Goal: Communication & Community: Answer question/provide support

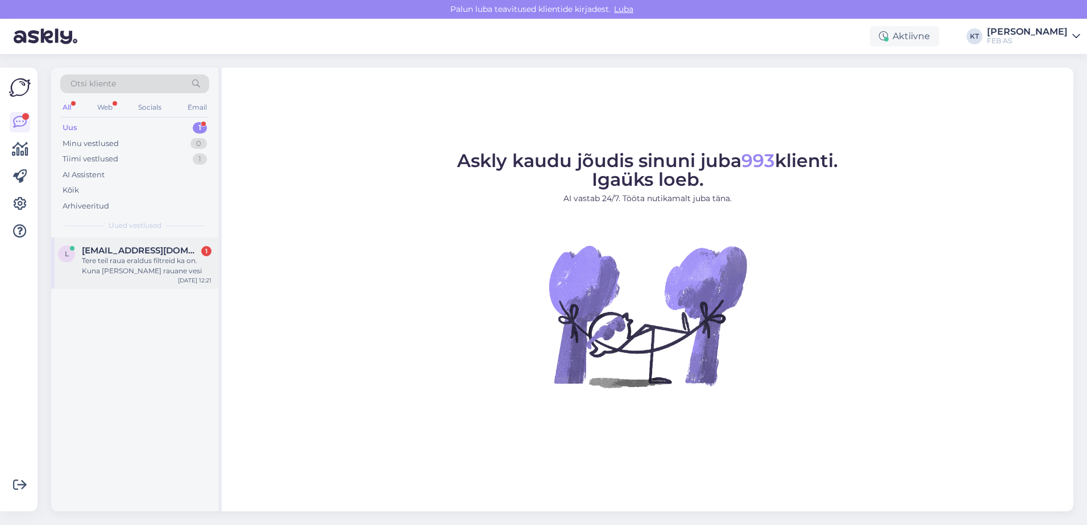
click at [85, 251] on span "[EMAIL_ADDRESS][DOMAIN_NAME]" at bounding box center [141, 251] width 118 height 10
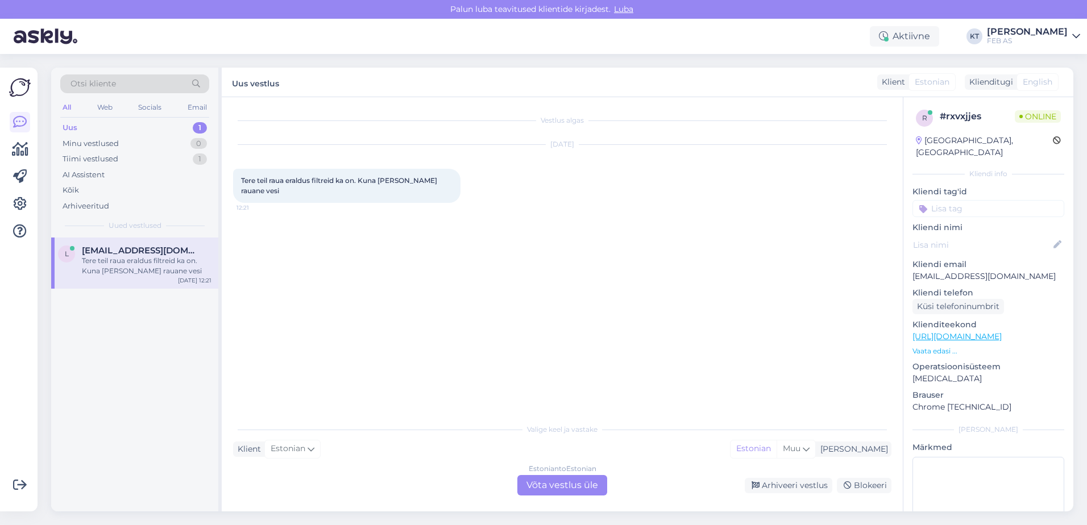
click at [543, 486] on div "Estonian to Estonian Võta vestlus üle" at bounding box center [562, 485] width 90 height 20
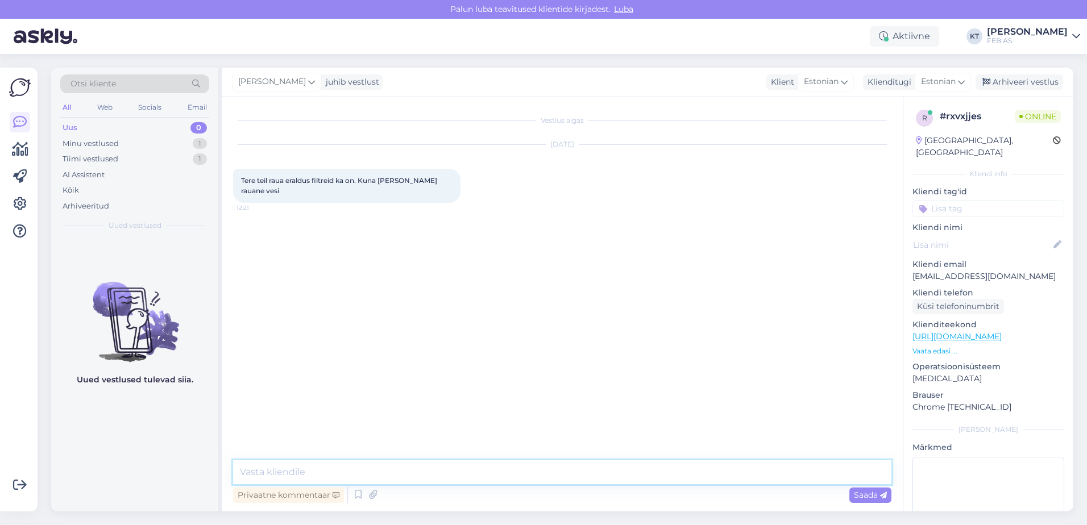
click at [423, 478] on textarea at bounding box center [562, 472] width 658 height 24
type textarea "Tere! Kohe uurin järgi."
click at [437, 468] on textarea at bounding box center [562, 472] width 658 height 24
type textarea "M"
click at [84, 161] on div "Tiimi vestlused" at bounding box center [91, 158] width 56 height 11
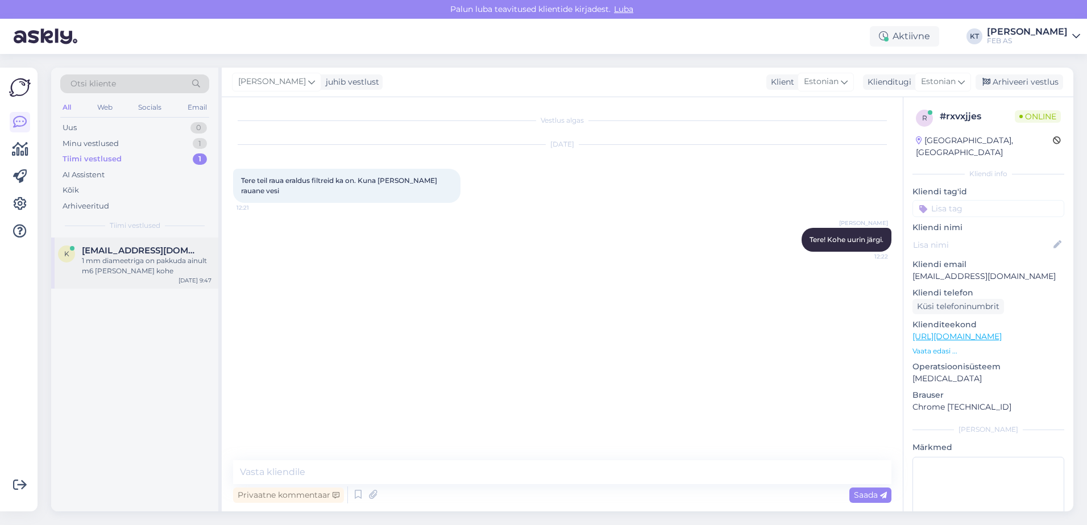
click at [90, 258] on div "1 mm diameetriga on pakkuda ainult m6 [PERSON_NAME] kohe" at bounding box center [147, 266] width 130 height 20
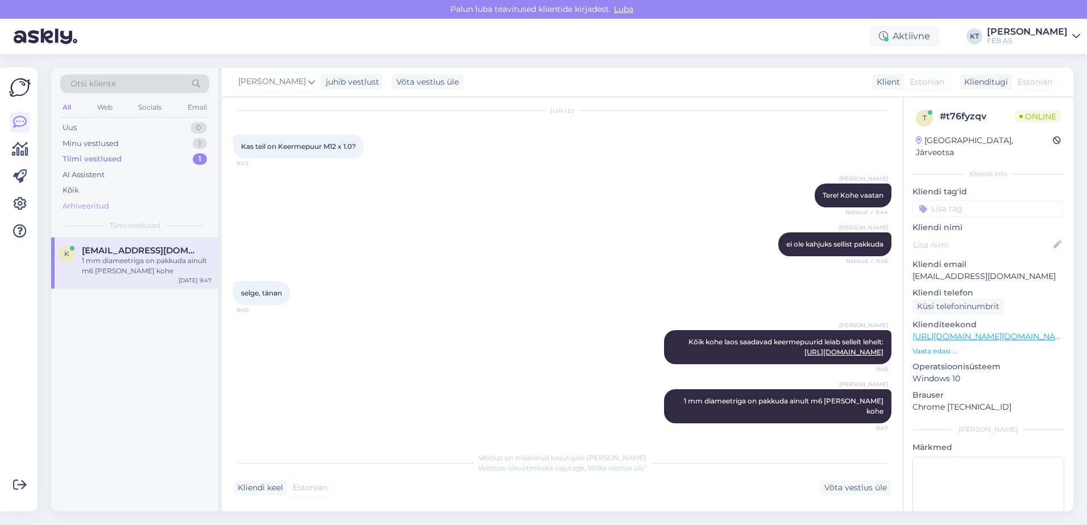
click at [80, 208] on div "Arhiveeritud" at bounding box center [86, 206] width 47 height 11
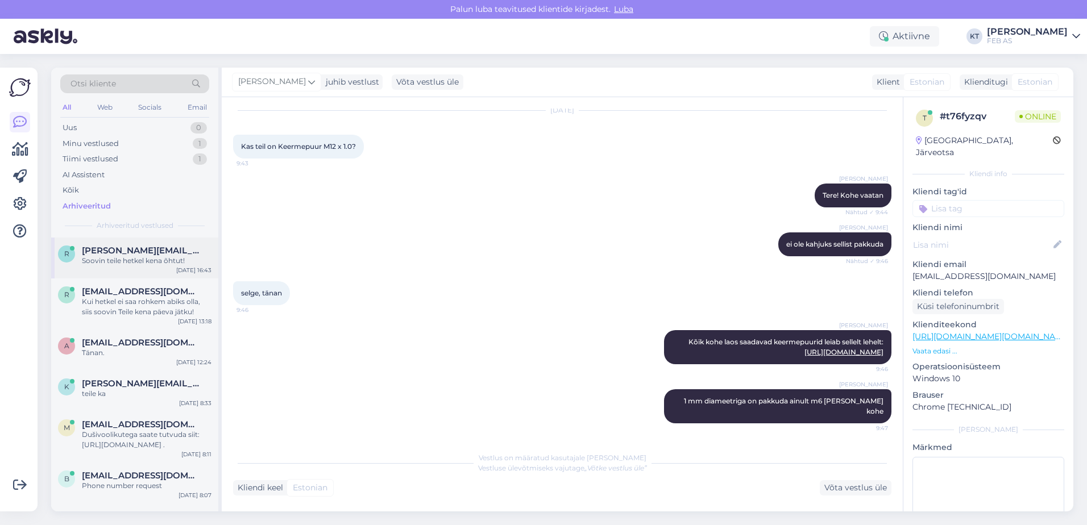
click at [134, 264] on div "Soovin teile hetkel kena õhtut!" at bounding box center [147, 261] width 130 height 10
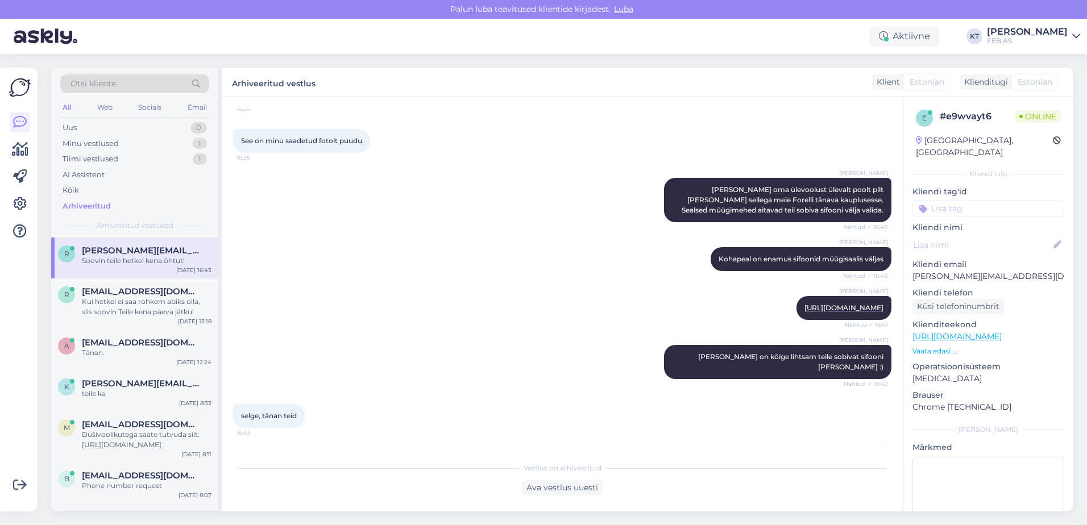
scroll to position [766, 0]
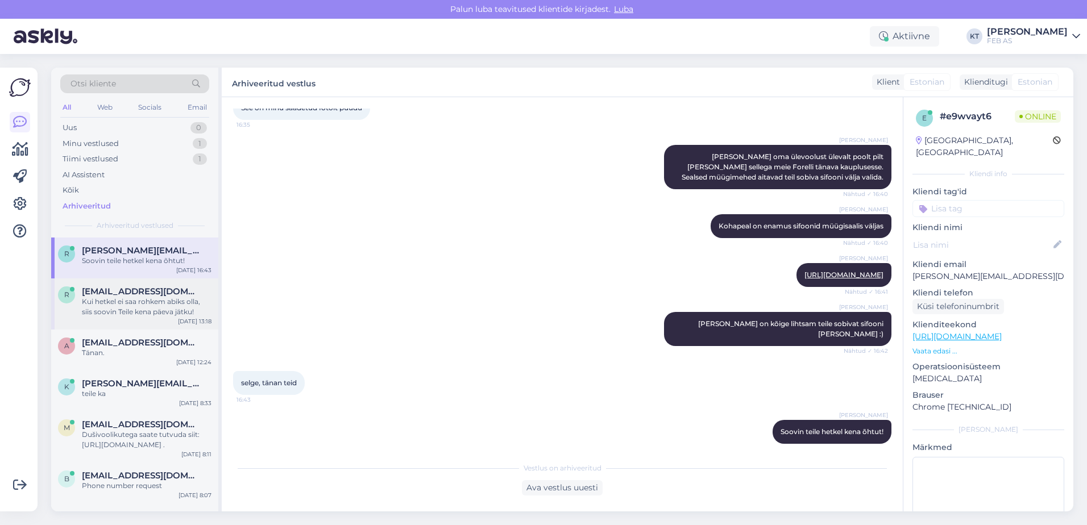
click at [143, 314] on div "Kui hetkel ei saa rohkem abiks olla, siis soovin Teile kena päeva jätku!" at bounding box center [147, 307] width 130 height 20
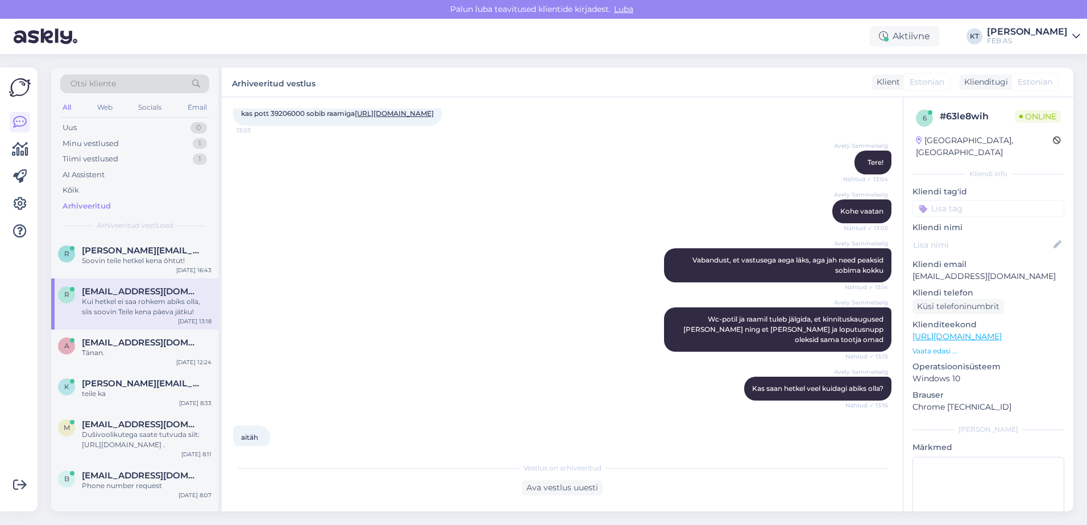
scroll to position [0, 0]
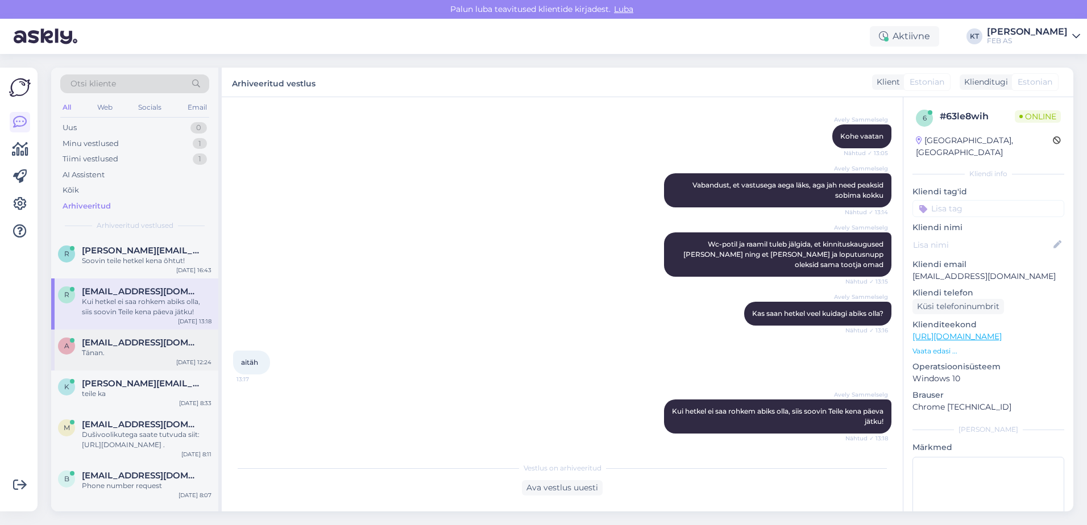
click at [143, 344] on span "[EMAIL_ADDRESS][DOMAIN_NAME]" at bounding box center [141, 343] width 118 height 10
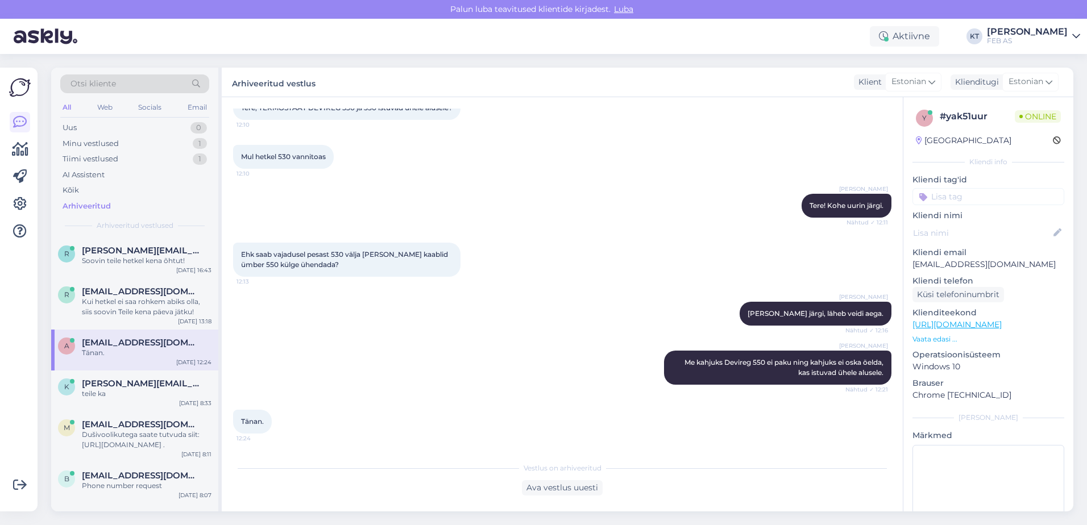
scroll to position [83, 0]
click at [100, 386] on span "[PERSON_NAME][EMAIL_ADDRESS][DOMAIN_NAME]" at bounding box center [141, 383] width 118 height 10
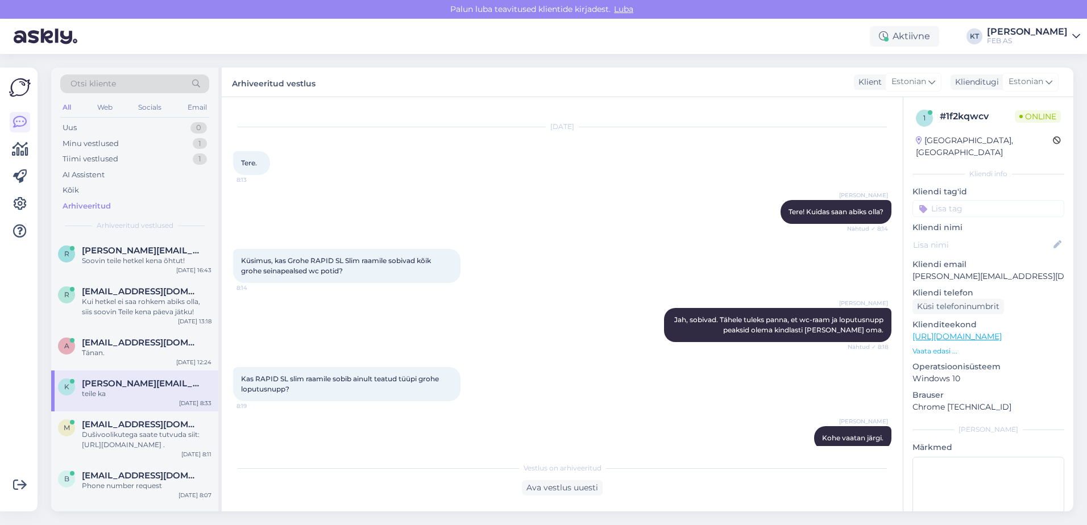
scroll to position [0, 0]
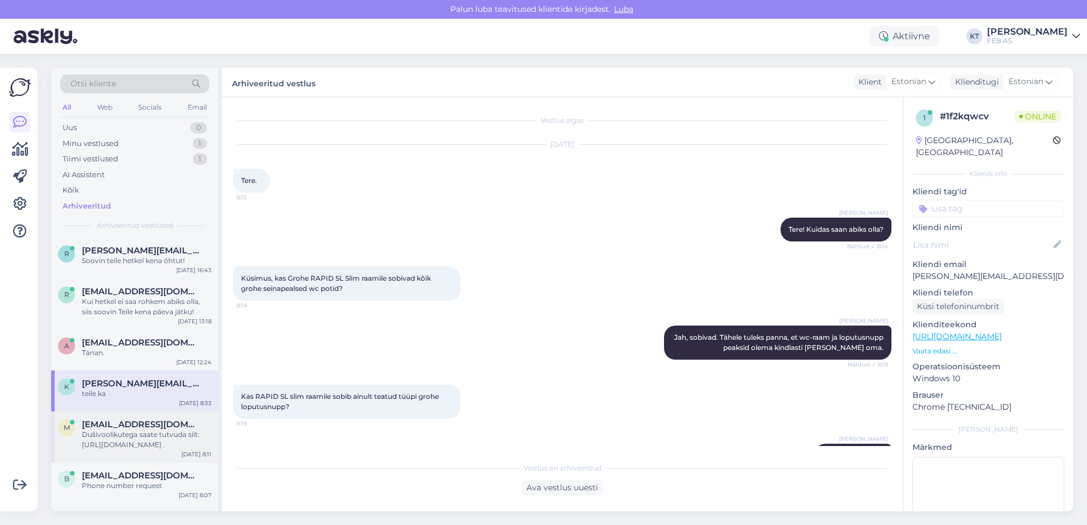
click at [142, 433] on div "Dušivoolikutega saate tutvuda siit: [URL][DOMAIN_NAME] ." at bounding box center [147, 440] width 130 height 20
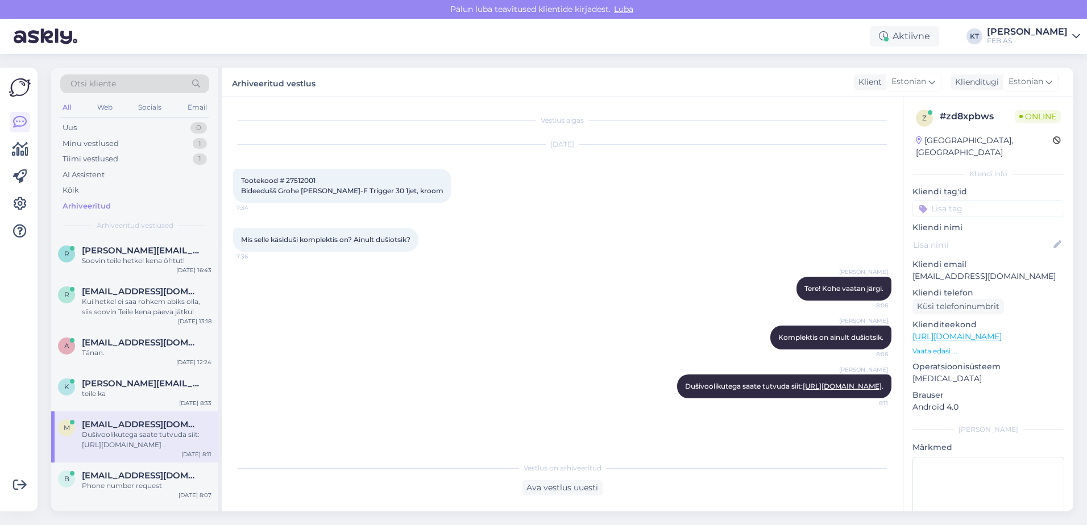
scroll to position [6, 0]
click at [107, 495] on div "b [EMAIL_ADDRESS][DOMAIN_NAME] Phone number request [DATE] 8:07" at bounding box center [134, 483] width 167 height 41
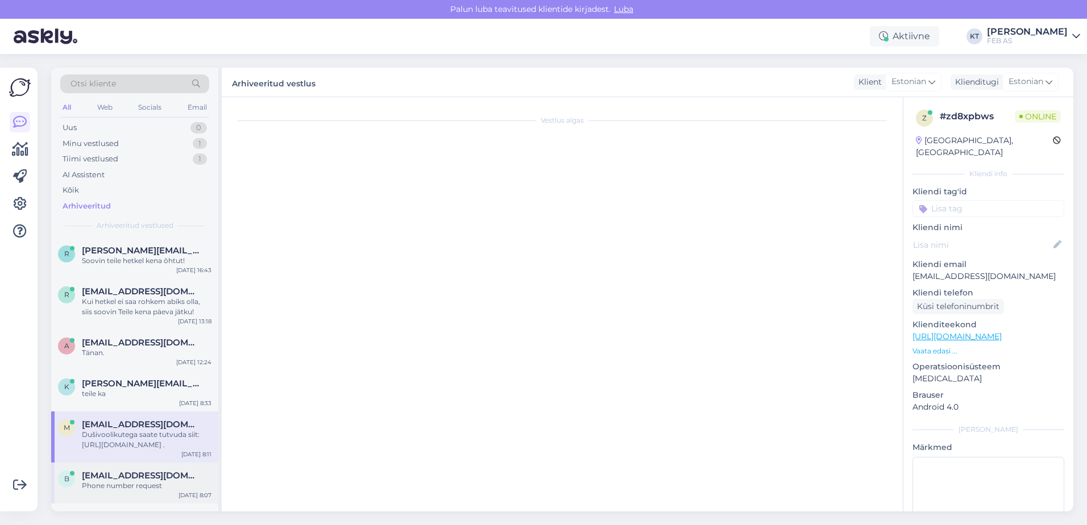
type textarea "Kaidole edasi saadetud"
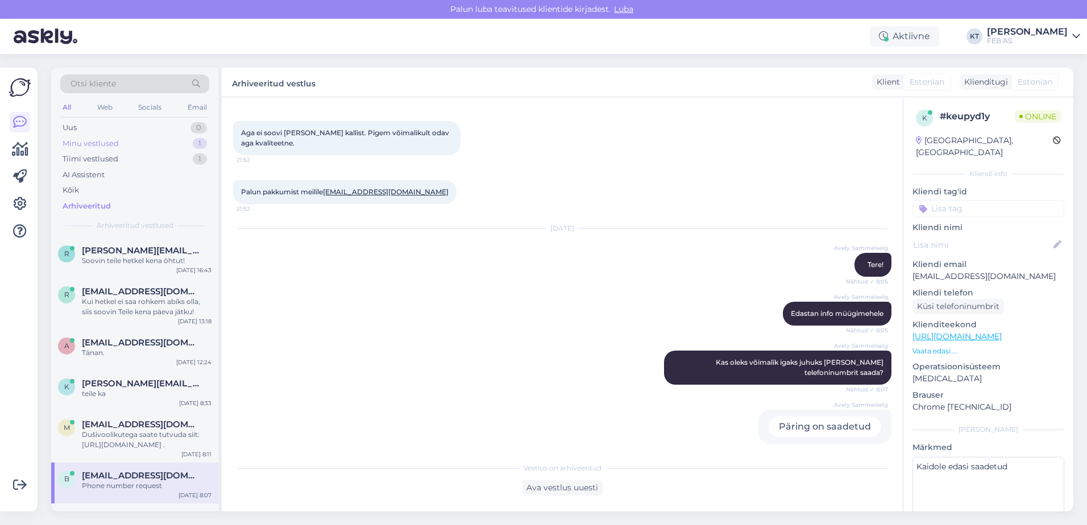
click at [118, 144] on div "Minu vestlused" at bounding box center [91, 143] width 56 height 11
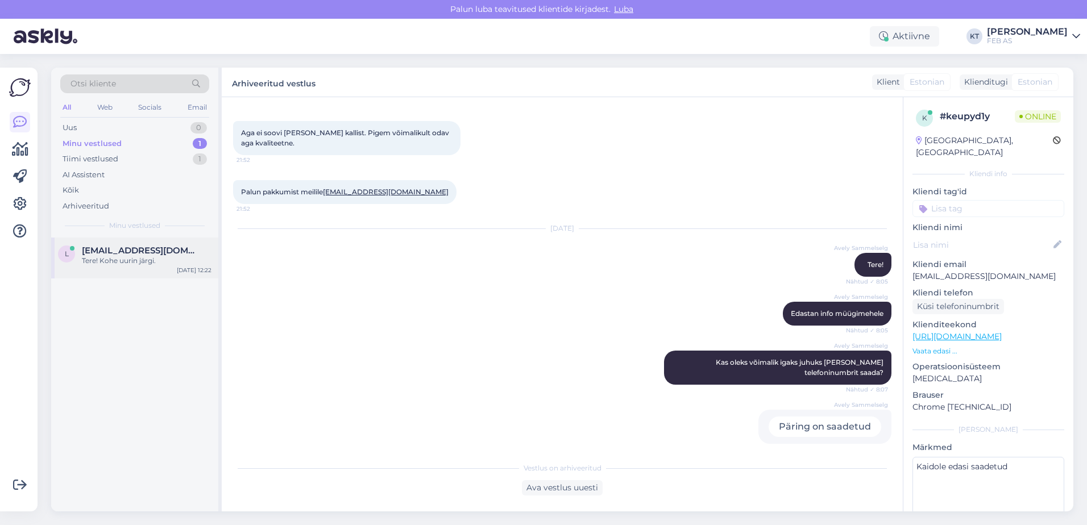
click at [109, 253] on span "[EMAIL_ADDRESS][DOMAIN_NAME]" at bounding box center [141, 251] width 118 height 10
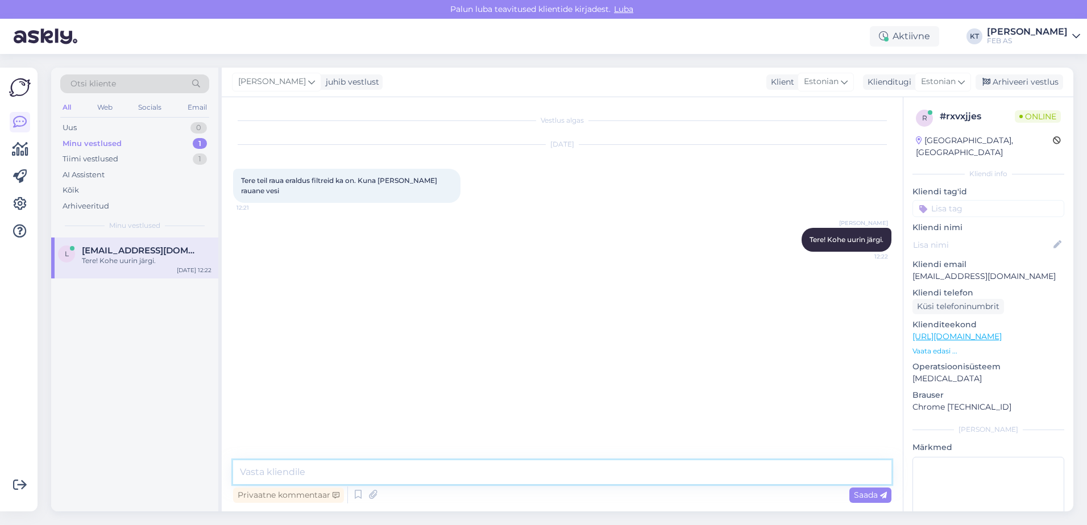
click at [488, 475] on textarea at bounding box center [562, 472] width 658 height 24
type textarea "Edastan info edasi müügimehele, kes võtab teiega ühendust. Kas saaksite igaks j…"
click at [774, 465] on textarea "Edastan info edasi müügimehele, kes võtab teiega ühendust. Kas saaksite igaks j…" at bounding box center [562, 472] width 658 height 24
click at [784, 473] on textarea "Edastan info edasi müügimehele, kes võtab teiega ühendust. Kas saaksite igaks j…" at bounding box center [562, 472] width 658 height 24
click at [787, 471] on textarea "Edastan info edasi müügimehele, kes võtab teiega ühendust. Kas saaksite igaks j…" at bounding box center [562, 472] width 658 height 24
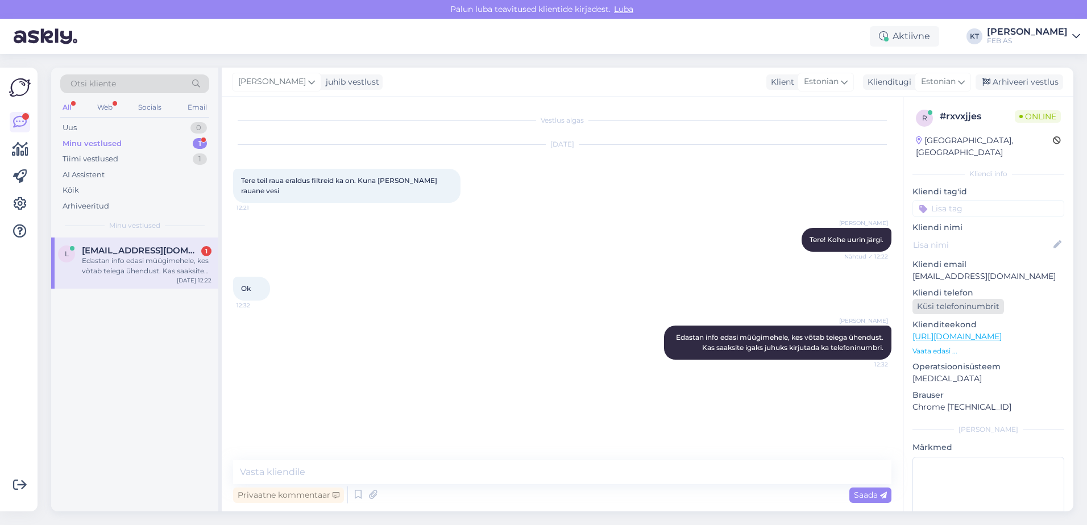
click at [952, 299] on div "Küsi telefoninumbrit" at bounding box center [957, 306] width 91 height 15
click at [553, 363] on div "[PERSON_NAME] Edastan info edasi müügimehele, kes võtab teiega ühendust. Kas sa…" at bounding box center [562, 342] width 658 height 59
click at [132, 266] on div "L [EMAIL_ADDRESS][DOMAIN_NAME] 1 Attachment [DATE] 12:22" at bounding box center [134, 258] width 167 height 41
click at [323, 307] on div "Ok 12:32" at bounding box center [562, 288] width 658 height 49
click at [184, 253] on span "[EMAIL_ADDRESS][DOMAIN_NAME]" at bounding box center [141, 251] width 118 height 10
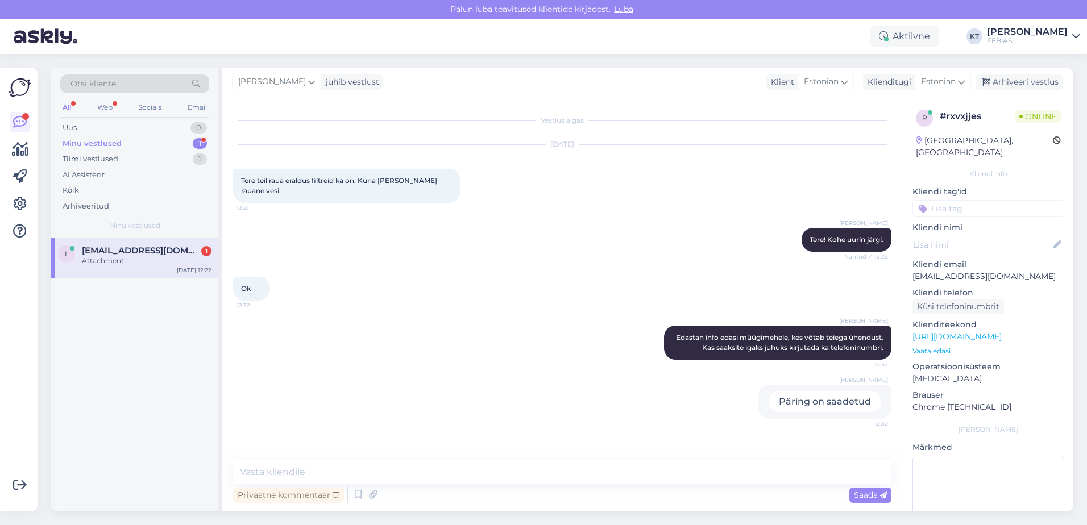
click at [123, 259] on div "Attachment" at bounding box center [147, 261] width 130 height 10
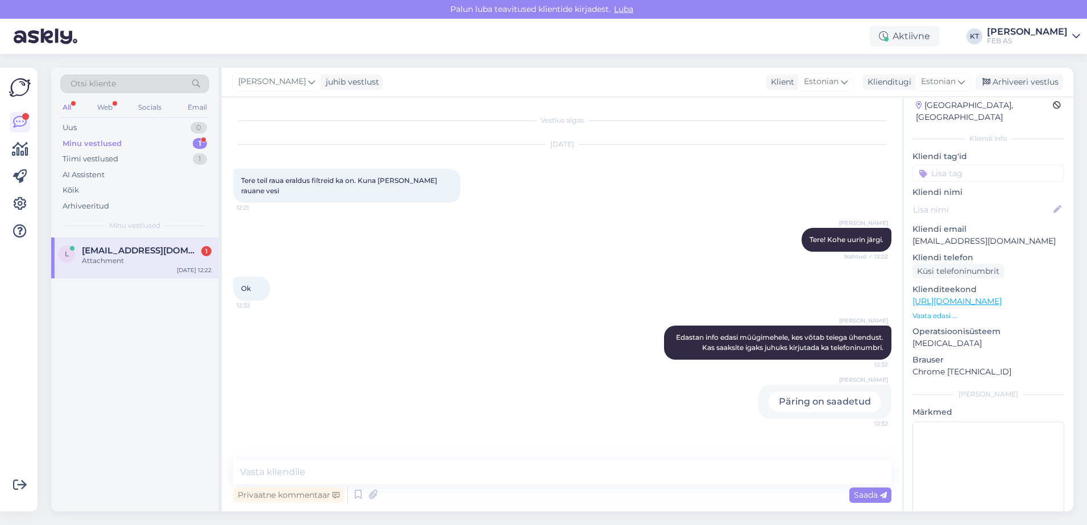
scroll to position [53, 0]
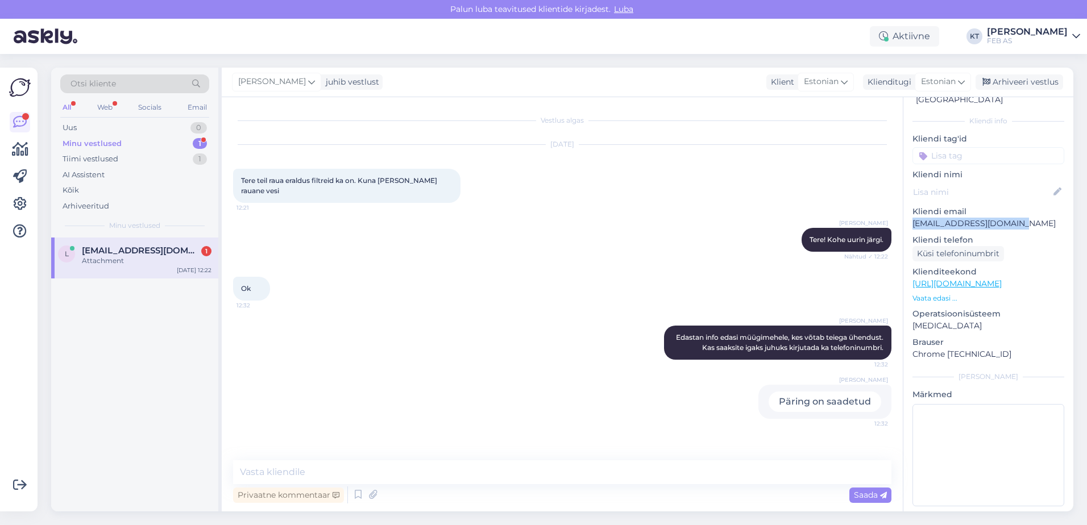
drag, startPoint x: 1012, startPoint y: 211, endPoint x: 909, endPoint y: 215, distance: 102.9
click at [909, 215] on div "r # rxvxjjes Online [GEOGRAPHIC_DATA], [GEOGRAPHIC_DATA] Kliendi info Kliendi t…" at bounding box center [988, 283] width 170 height 479
copy p "[EMAIL_ADDRESS][DOMAIN_NAME]"
click at [533, 340] on div "[PERSON_NAME] Edastan info edasi müügimehele, kes võtab teiega ühendust. Kas sa…" at bounding box center [562, 342] width 658 height 59
click at [157, 259] on div "Attachment" at bounding box center [147, 261] width 130 height 10
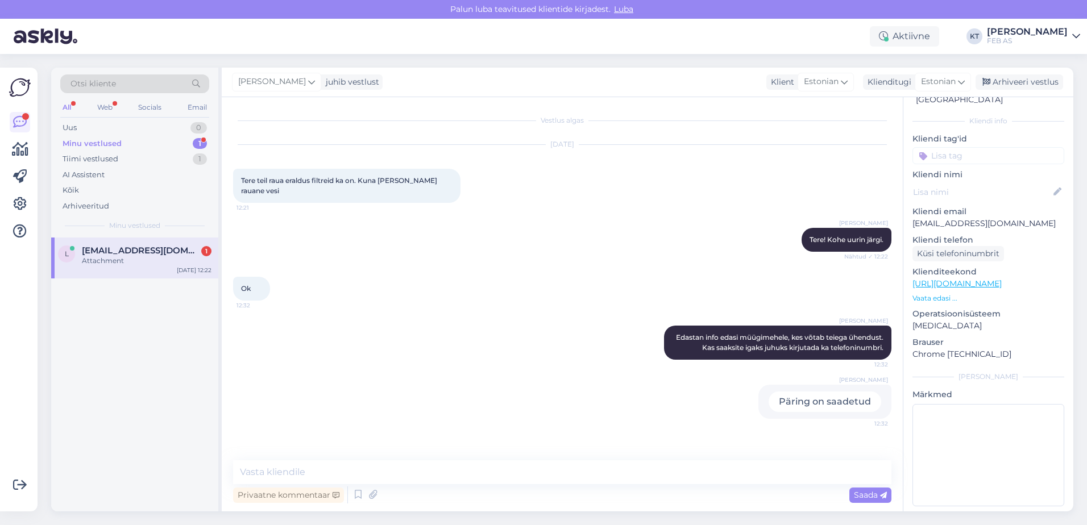
click at [138, 139] on div "Minu vestlused 1" at bounding box center [134, 144] width 149 height 16
click at [124, 259] on div "Phone number request" at bounding box center [147, 261] width 130 height 10
click at [542, 325] on div "[PERSON_NAME] Edastan info edasi müügimehele, kes võtab teiega ühendust. Kas sa…" at bounding box center [562, 342] width 658 height 59
click at [705, 221] on div "[PERSON_NAME] Tere! Kohe uurin järgi. Nähtud ✓ 12:22" at bounding box center [562, 239] width 658 height 49
click at [565, 321] on div "[PERSON_NAME] Edastan info edasi müügimehele, kes võtab teiega ühendust. Kas sa…" at bounding box center [562, 342] width 658 height 59
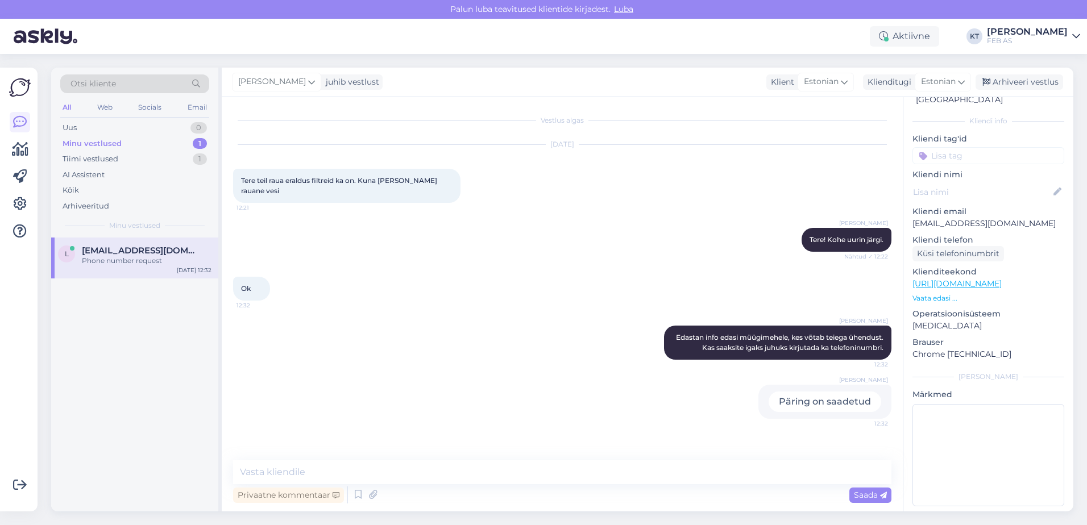
click at [149, 252] on span "[EMAIL_ADDRESS][DOMAIN_NAME]" at bounding box center [141, 251] width 118 height 10
click at [452, 270] on div "Ok 12:32" at bounding box center [562, 288] width 658 height 49
click at [129, 148] on div "Minu vestlused 1" at bounding box center [134, 144] width 149 height 16
click at [128, 163] on div "Tiimi vestlused 1" at bounding box center [134, 159] width 149 height 16
click at [126, 152] on div "Tiimi vestlused 1" at bounding box center [134, 159] width 149 height 16
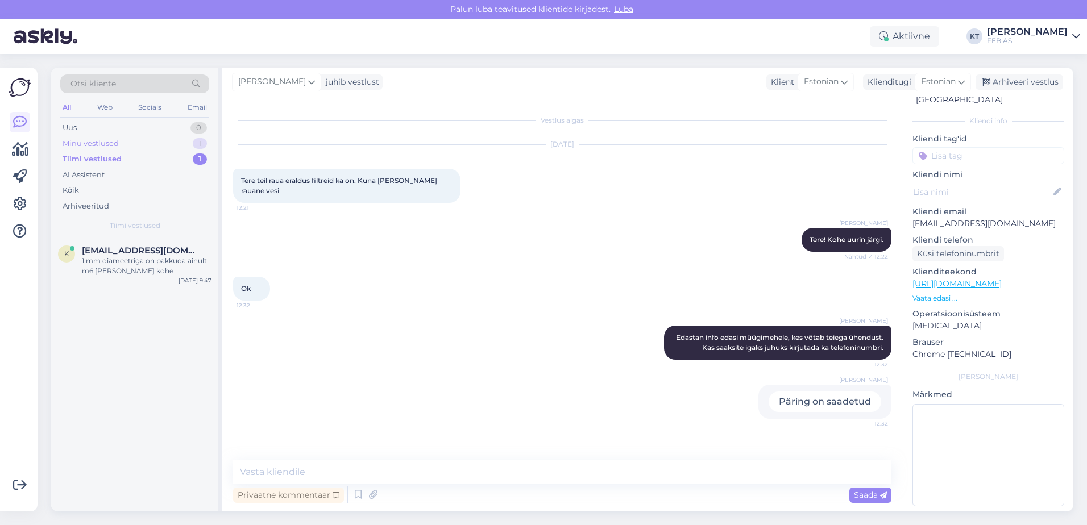
click at [128, 147] on div "Minu vestlused 1" at bounding box center [134, 144] width 149 height 16
click at [124, 257] on div "Phone number request" at bounding box center [147, 261] width 130 height 10
click at [494, 364] on div "[PERSON_NAME] Edastan info edasi müügimehele, kes võtab teiega ühendust. Kas sa…" at bounding box center [562, 342] width 658 height 59
click at [521, 331] on div "[PERSON_NAME] Edastan info edasi müügimehele, kes võtab teiega ühendust. Kas sa…" at bounding box center [562, 342] width 658 height 59
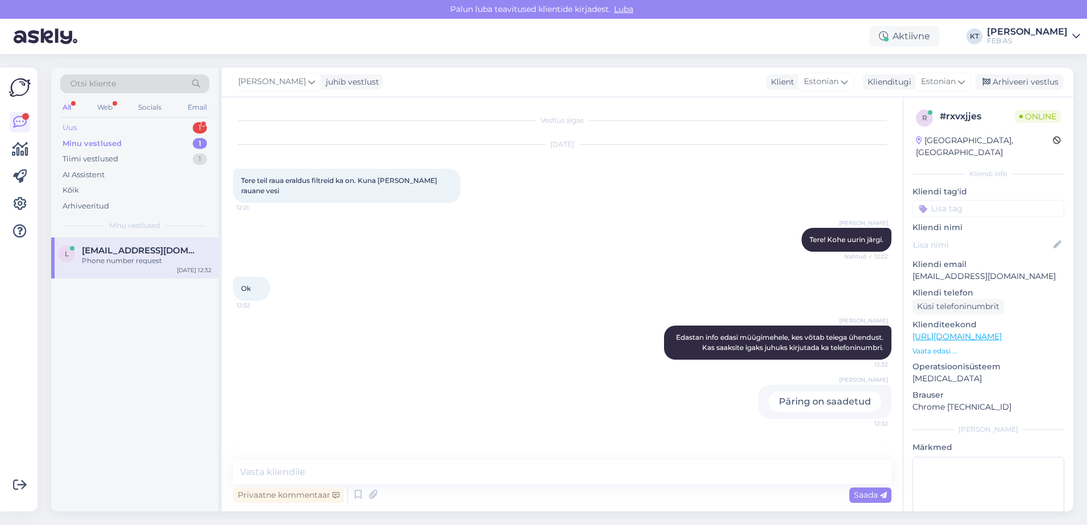
click at [138, 125] on div "Uus 1" at bounding box center [134, 128] width 149 height 16
click at [153, 253] on span "[PERSON_NAME][EMAIL_ADDRESS][DOMAIN_NAME]" at bounding box center [141, 251] width 118 height 10
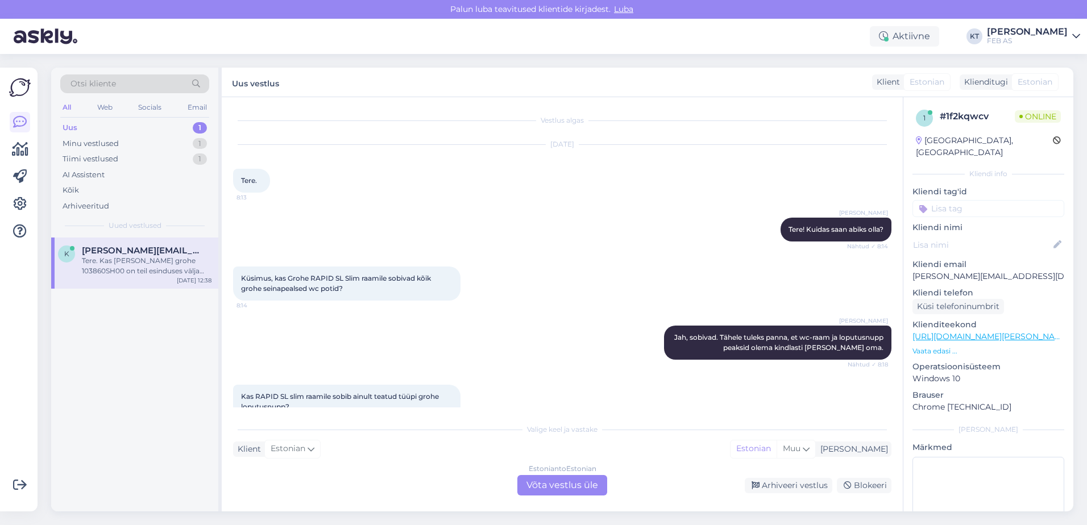
scroll to position [685, 0]
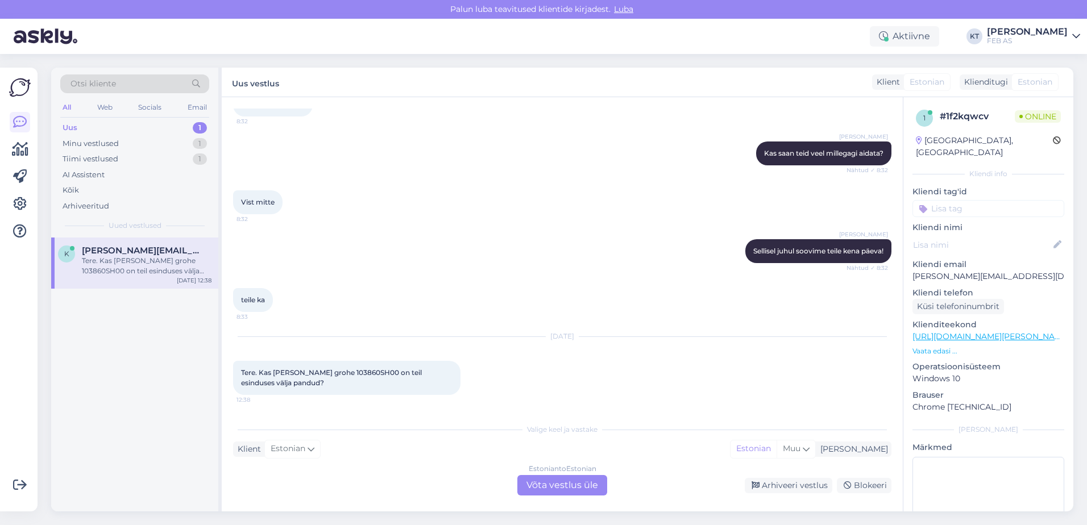
click at [550, 481] on div "Estonian to Estonian Võta vestlus üle" at bounding box center [562, 485] width 90 height 20
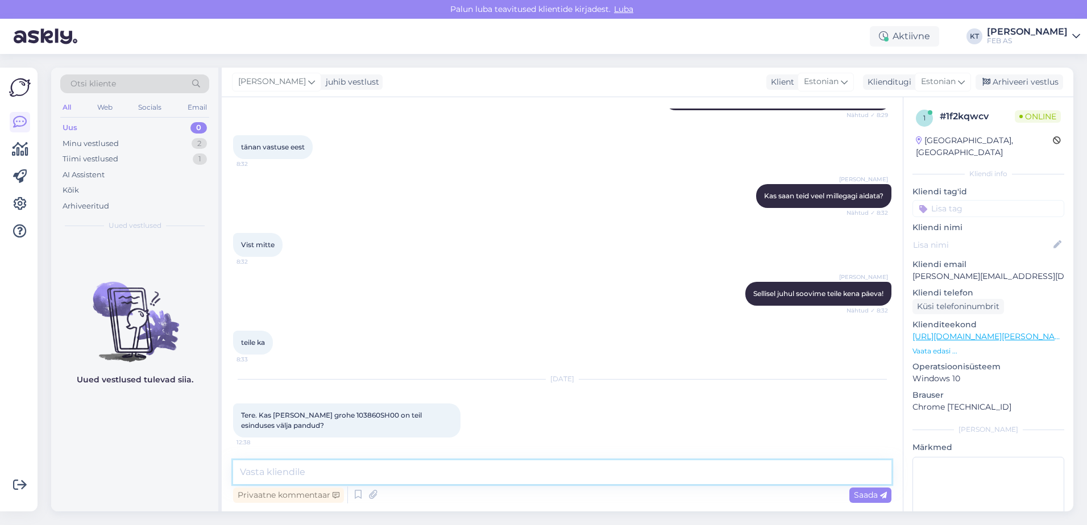
click at [413, 473] on textarea at bounding box center [562, 472] width 658 height 24
type textarea "Tere! Kohe uurin järgi."
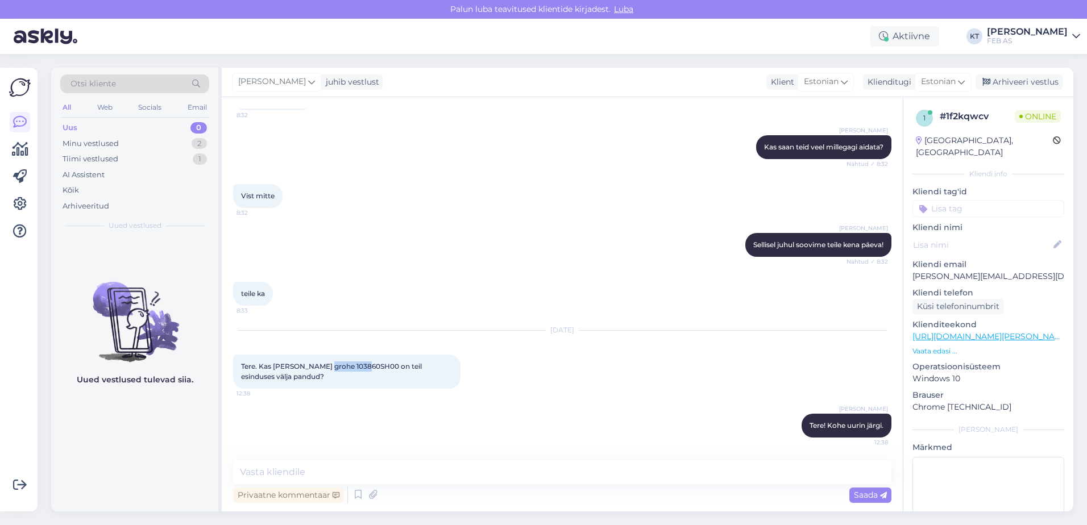
drag, startPoint x: 367, startPoint y: 364, endPoint x: 323, endPoint y: 368, distance: 44.0
click at [323, 368] on span "Tere. Kas [PERSON_NAME] grohe 103860SH00 on teil esinduses välja pandud?" at bounding box center [332, 371] width 182 height 19
copy span "103860SH00"
click at [448, 478] on textarea at bounding box center [562, 472] width 658 height 24
type textarea "F"
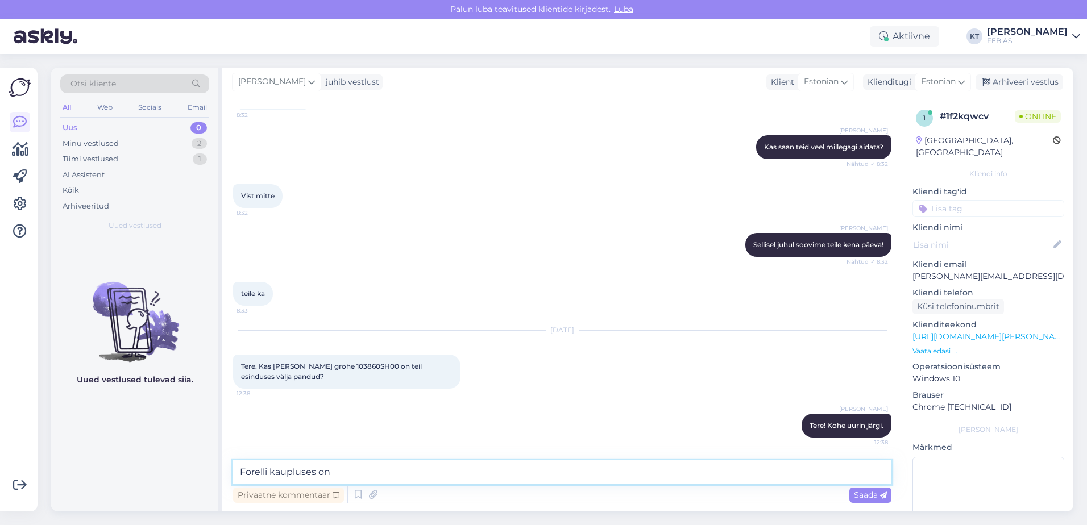
click at [268, 474] on textarea "Forelli kaupluses on" at bounding box center [562, 472] width 658 height 24
drag, startPoint x: 298, startPoint y: 471, endPoint x: 268, endPoint y: 471, distance: 30.7
click at [268, 471] on textarea "[GEOGRAPHIC_DATA] kaupluses on" at bounding box center [562, 472] width 658 height 24
click at [349, 469] on textarea "Forelli kaupluses on" at bounding box center [562, 472] width 658 height 24
click at [332, 473] on textarea "Forelli kaupluses on näidis müügisaalis väljas." at bounding box center [562, 472] width 658 height 24
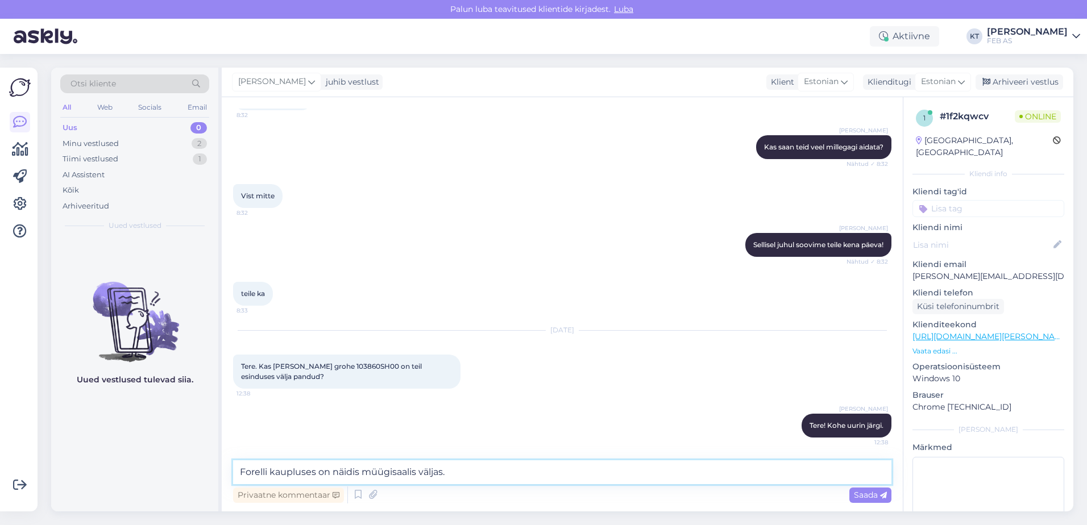
click at [464, 472] on textarea "Forelli kaupluses on näidis müügisaalis väljas." at bounding box center [562, 472] width 658 height 24
click at [467, 470] on textarea "Forelli kaupluses on näidis müügisaalis väljas." at bounding box center [562, 472] width 658 height 24
click at [479, 476] on textarea "Forelli kaupluses on näidis müügisaalis väljas." at bounding box center [562, 472] width 658 height 24
drag, startPoint x: 476, startPoint y: 477, endPoint x: 421, endPoint y: 472, distance: 54.9
click at [421, 472] on textarea "Forelli kaupluses on näidis müügisaalis väljas." at bounding box center [562, 472] width 658 height 24
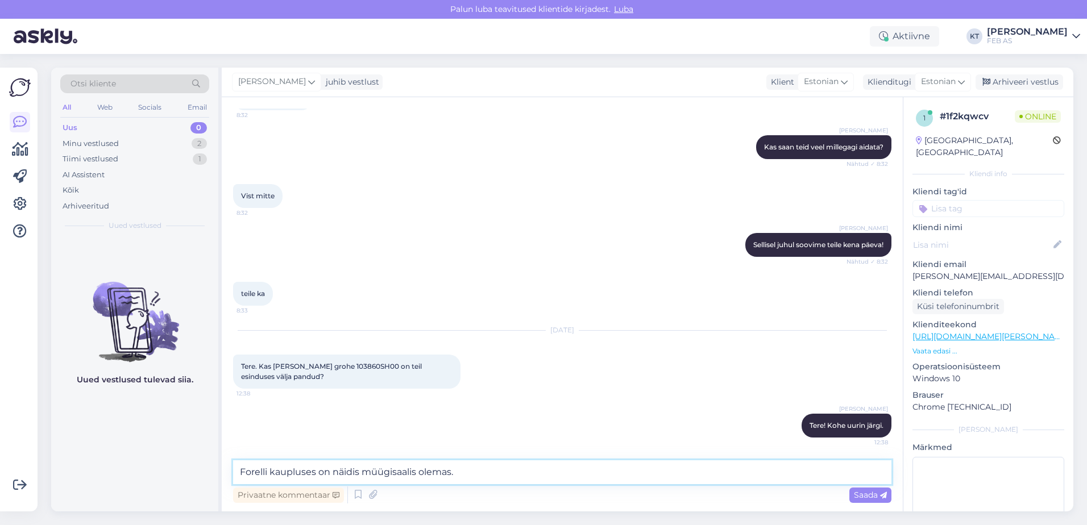
type textarea "Forelli kaupluses on näidis müügisaalis olemas."
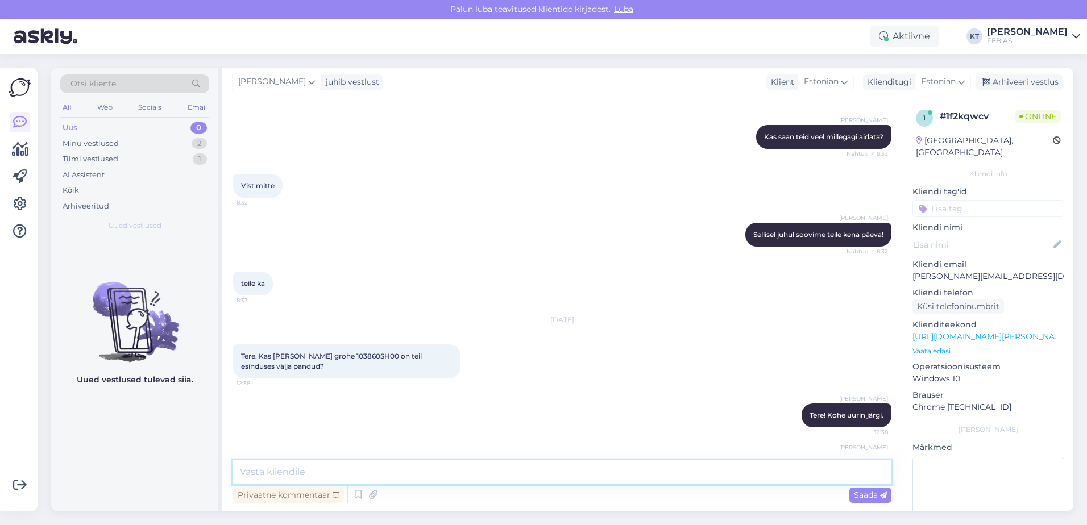
scroll to position [741, 0]
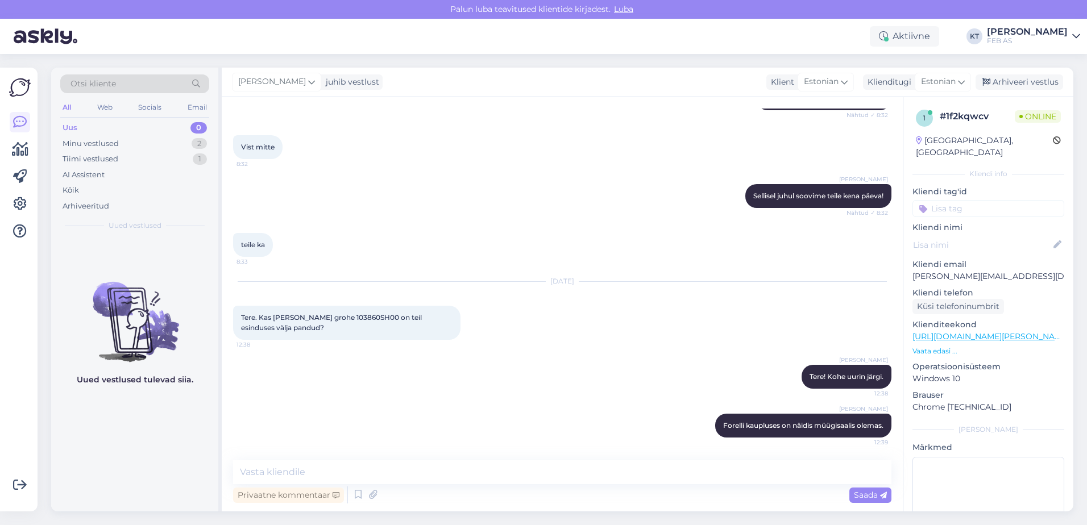
click at [418, 410] on div "[PERSON_NAME] kaupluses on näidis müügisaalis olemas. 12:39" at bounding box center [562, 425] width 658 height 49
click at [430, 404] on div "[PERSON_NAME] kaupluses on näidis müügisaalis olemas. 12:39" at bounding box center [562, 425] width 658 height 49
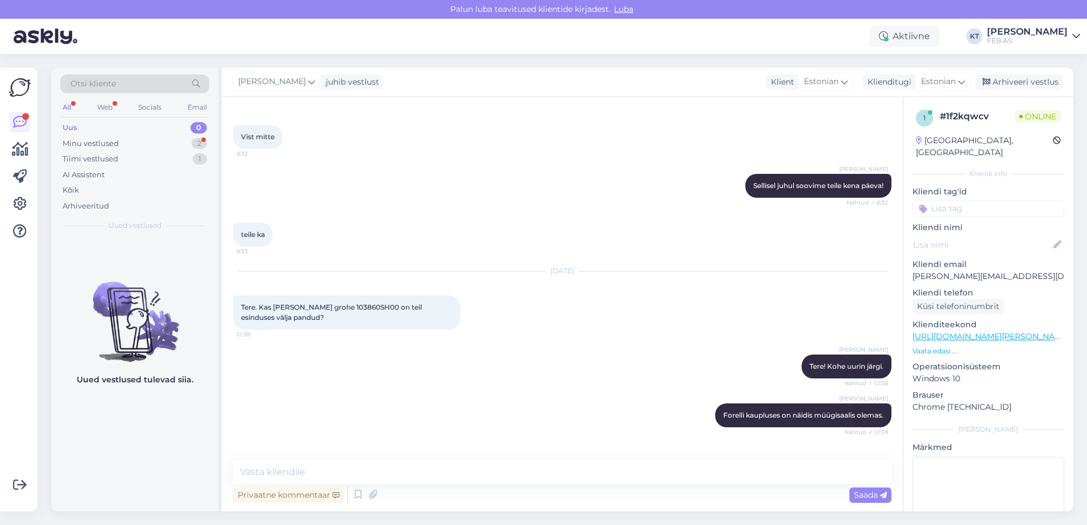
scroll to position [789, 0]
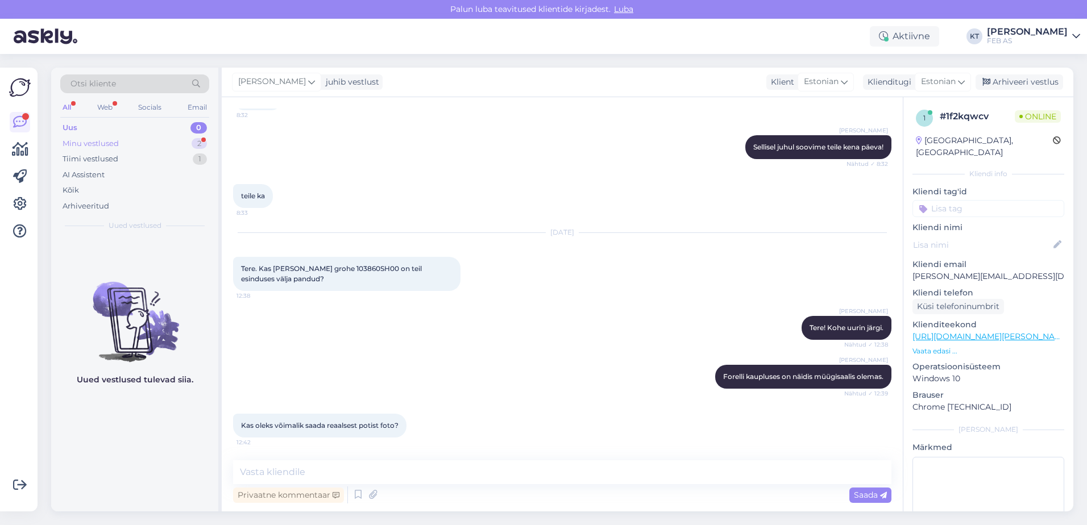
click at [125, 139] on div "Minu vestlused 2" at bounding box center [134, 144] width 149 height 16
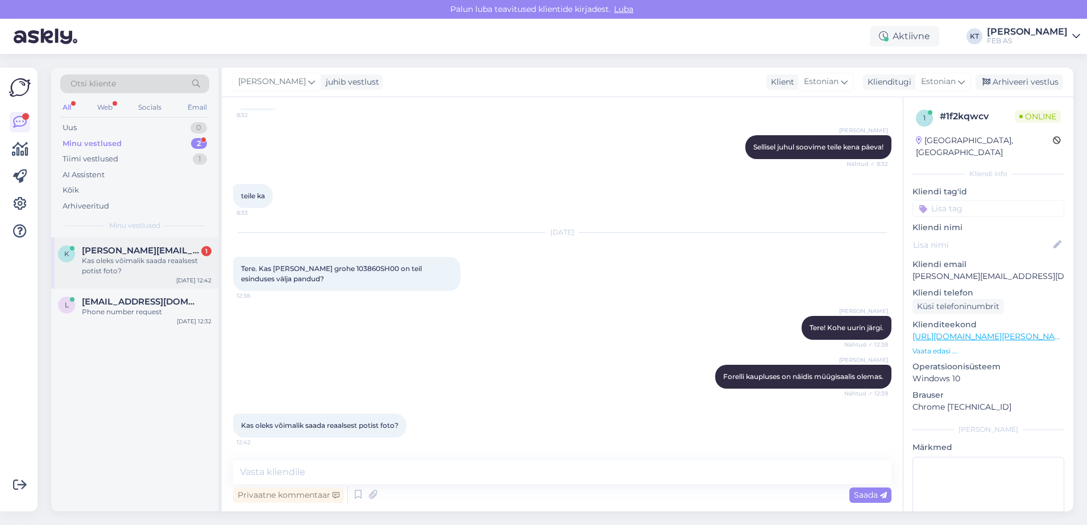
click at [101, 259] on div "Kas oleks võimalik saada reaalsest potist foto?" at bounding box center [147, 266] width 130 height 20
click at [444, 426] on div "Kas oleks võimalik saada reaalsest potist foto? 12:42" at bounding box center [562, 425] width 658 height 49
click at [459, 418] on div "Kas oleks võimalik saada reaalsest potist foto? 12:42" at bounding box center [562, 425] width 658 height 49
click at [468, 409] on div "Kas oleks võimalik saada reaalsest potist foto? 12:42" at bounding box center [562, 425] width 658 height 49
click at [463, 477] on textarea at bounding box center [562, 472] width 658 height 24
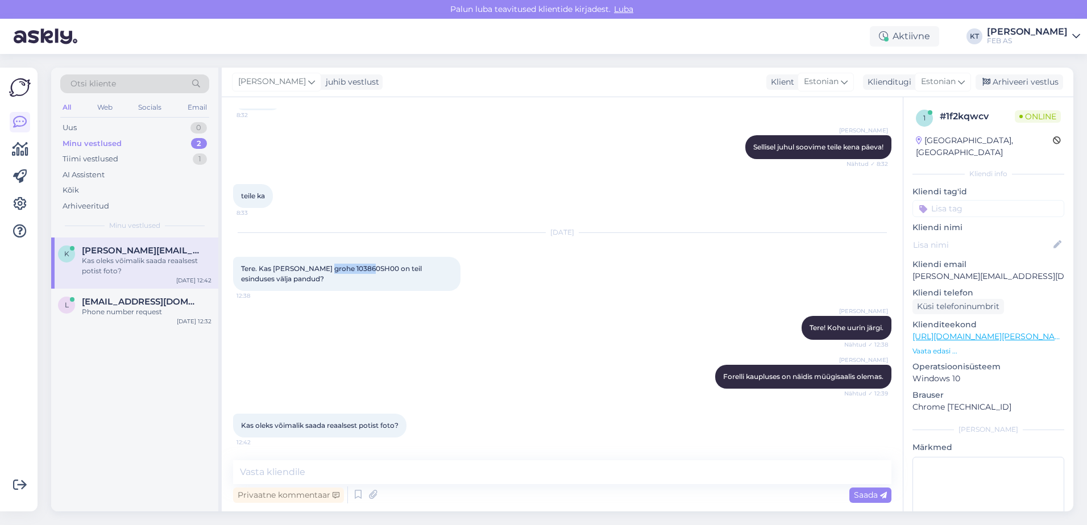
drag, startPoint x: 368, startPoint y: 268, endPoint x: 324, endPoint y: 268, distance: 43.8
click at [324, 268] on span "Tere. Kas [PERSON_NAME] grohe 103860SH00 on teil esinduses välja pandud?" at bounding box center [332, 273] width 182 height 19
copy span "103860SH00"
click at [417, 416] on div at bounding box center [411, 426] width 10 height 24
click at [448, 475] on textarea at bounding box center [562, 472] width 658 height 24
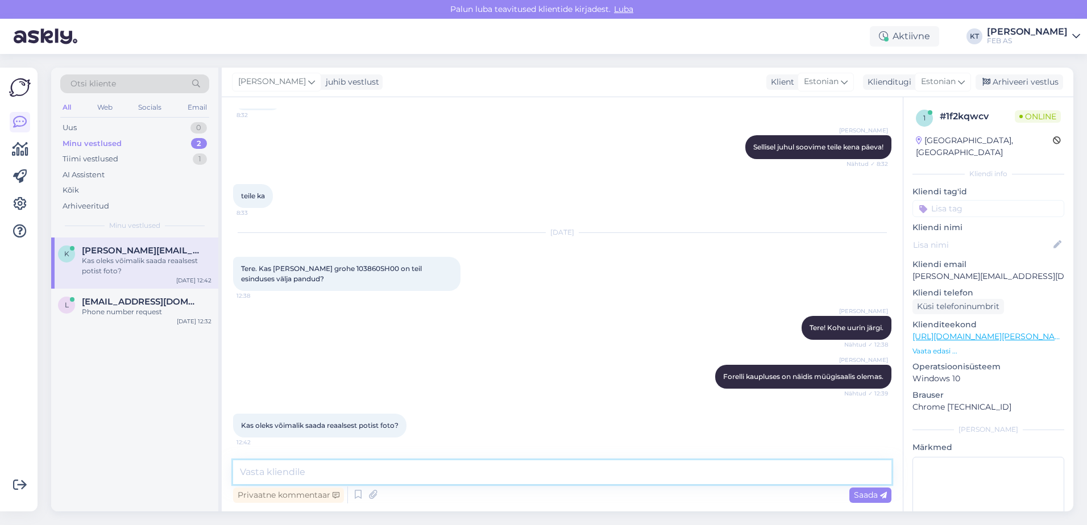
click at [539, 468] on textarea at bounding box center [562, 472] width 658 height 24
click at [550, 471] on textarea at bounding box center [562, 472] width 658 height 24
type textarea "S"
drag, startPoint x: 474, startPoint y: 469, endPoint x: 410, endPoint y: 468, distance: 64.2
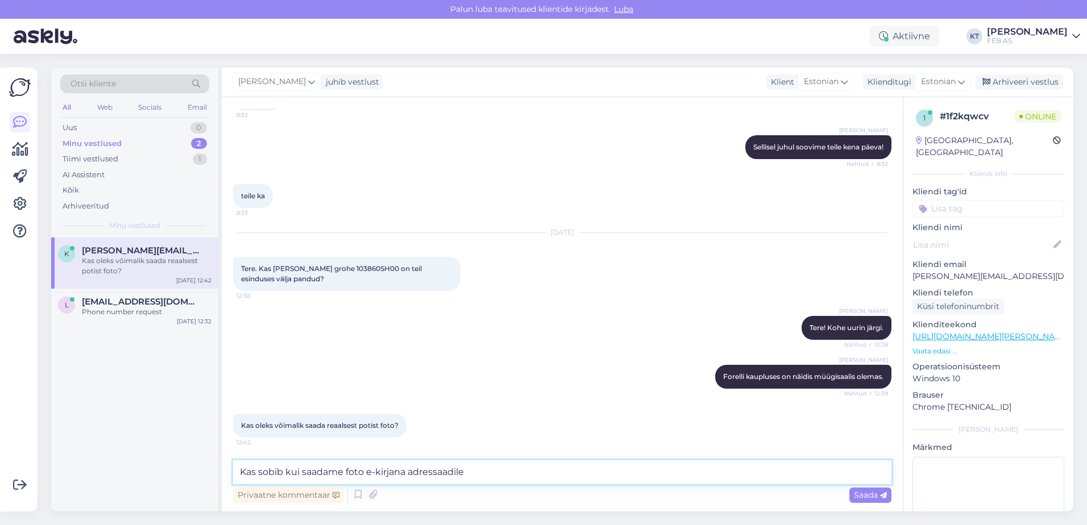
click at [410, 468] on textarea "Kas sobib kui saadame foto e-kirjana adressaadile" at bounding box center [562, 472] width 658 height 24
drag, startPoint x: 1022, startPoint y: 263, endPoint x: 906, endPoint y: 268, distance: 116.0
click at [906, 268] on div "1 # 1f2kqwcv Online [GEOGRAPHIC_DATA], [GEOGRAPHIC_DATA] Kliendi info Kliendi t…" at bounding box center [988, 336] width 170 height 479
copy p "[PERSON_NAME][EMAIL_ADDRESS][DOMAIN_NAME]"
click at [420, 470] on textarea "Kas sobib kui saadame foto e-kirjana" at bounding box center [562, 472] width 658 height 24
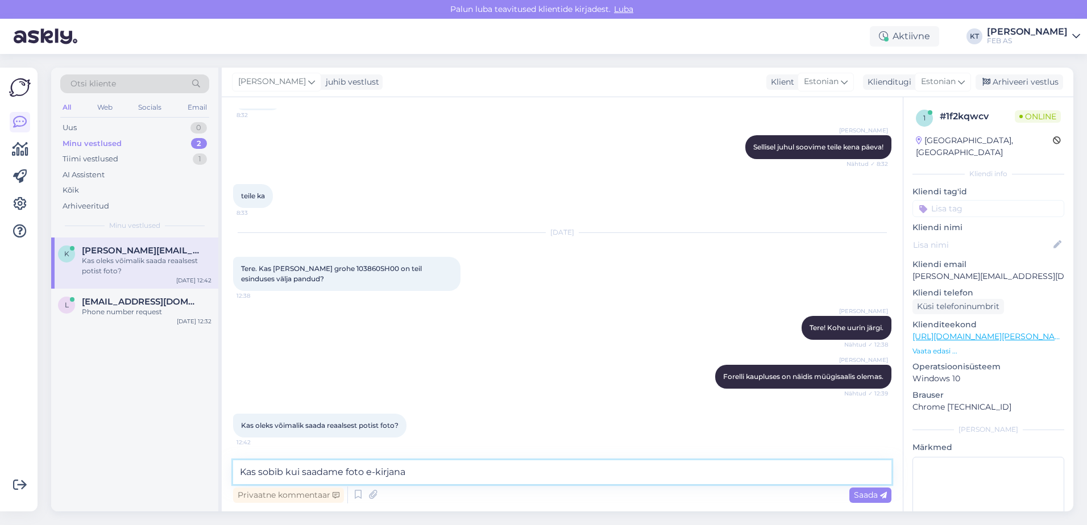
paste textarea "[PERSON_NAME][EMAIL_ADDRESS][DOMAIN_NAME]"
type textarea "Kas sobib kui saadame foto e-kirjana [PERSON_NAME][EMAIL_ADDRESS][DOMAIN_NAME]?"
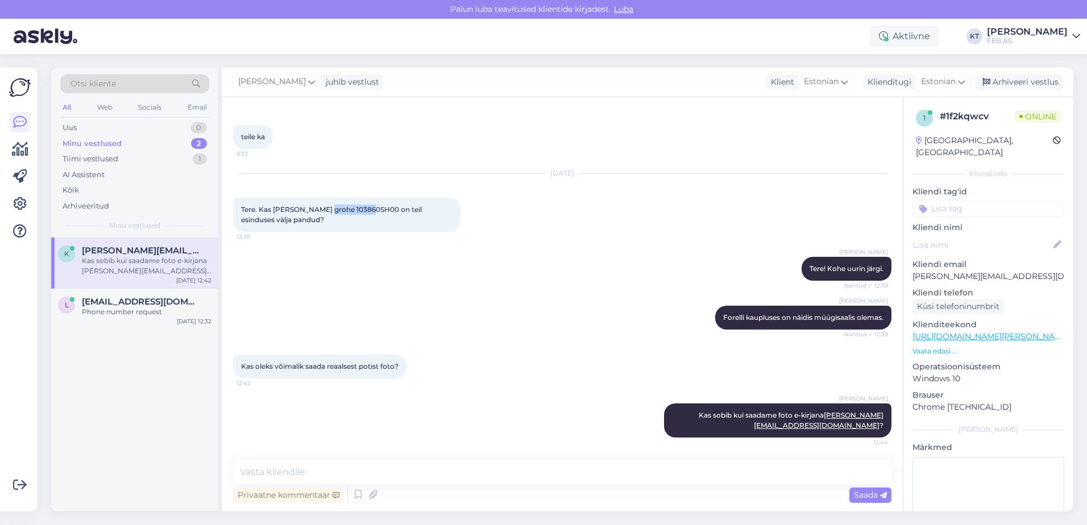
drag, startPoint x: 368, startPoint y: 206, endPoint x: 324, endPoint y: 209, distance: 44.4
click at [324, 209] on span "Tere. Kas [PERSON_NAME] grohe 103860SH00 on teil esinduses välja pandud?" at bounding box center [332, 214] width 182 height 19
copy span "103860SH00"
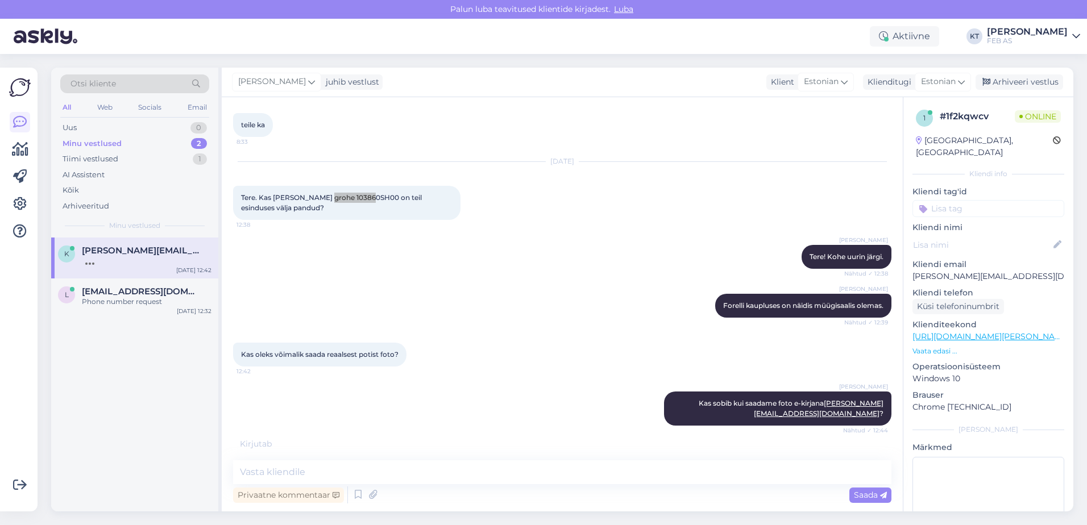
scroll to position [860, 0]
click at [595, 320] on div "[PERSON_NAME] kaupluses on näidis müügisaalis olemas. Nähtud ✓ 12:39" at bounding box center [562, 305] width 658 height 49
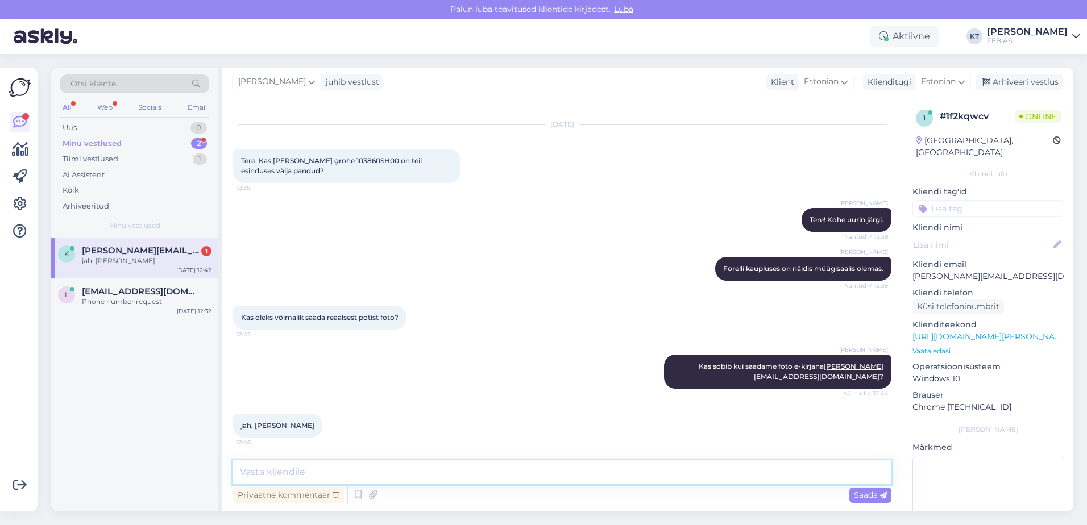
click at [451, 466] on textarea at bounding box center [562, 472] width 658 height 24
click at [141, 267] on div "k [PERSON_NAME][EMAIL_ADDRESS][DOMAIN_NAME] 1 jah, [PERSON_NAME] [DATE] 12:42" at bounding box center [134, 258] width 167 height 41
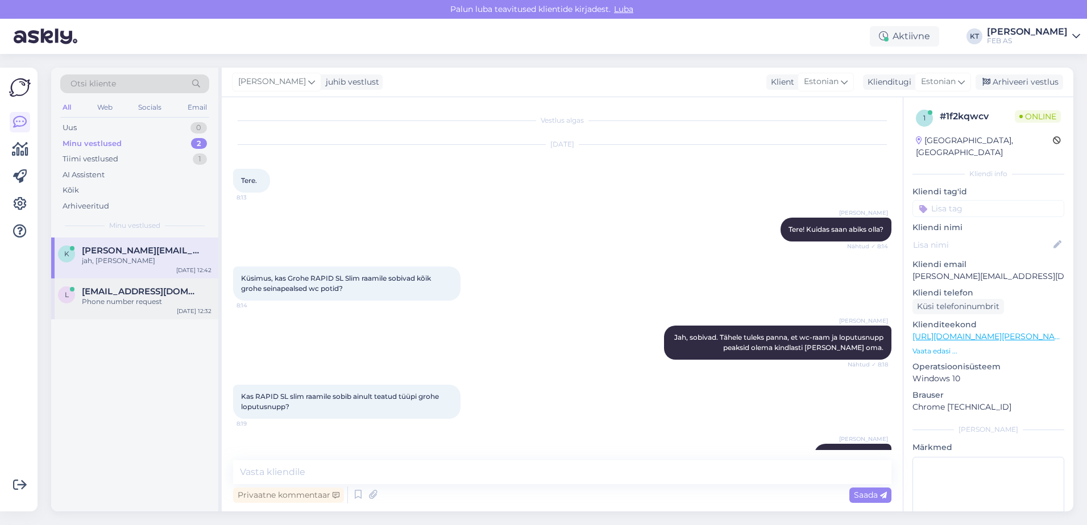
click at [119, 290] on span "[EMAIL_ADDRESS][DOMAIN_NAME]" at bounding box center [141, 291] width 118 height 10
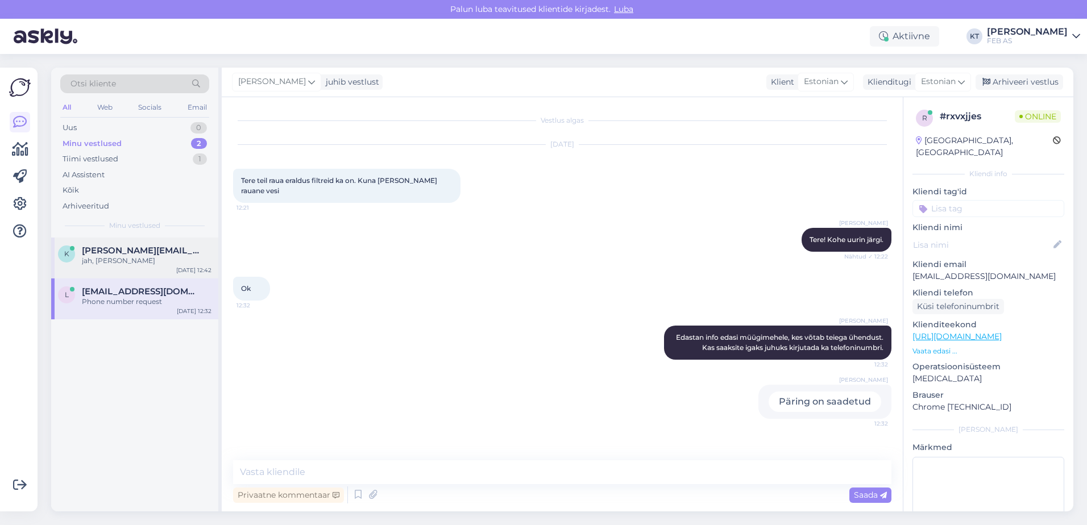
click at [127, 267] on div "k [PERSON_NAME][EMAIL_ADDRESS][DOMAIN_NAME] jah, [PERSON_NAME] [DATE] 12:42" at bounding box center [134, 258] width 167 height 41
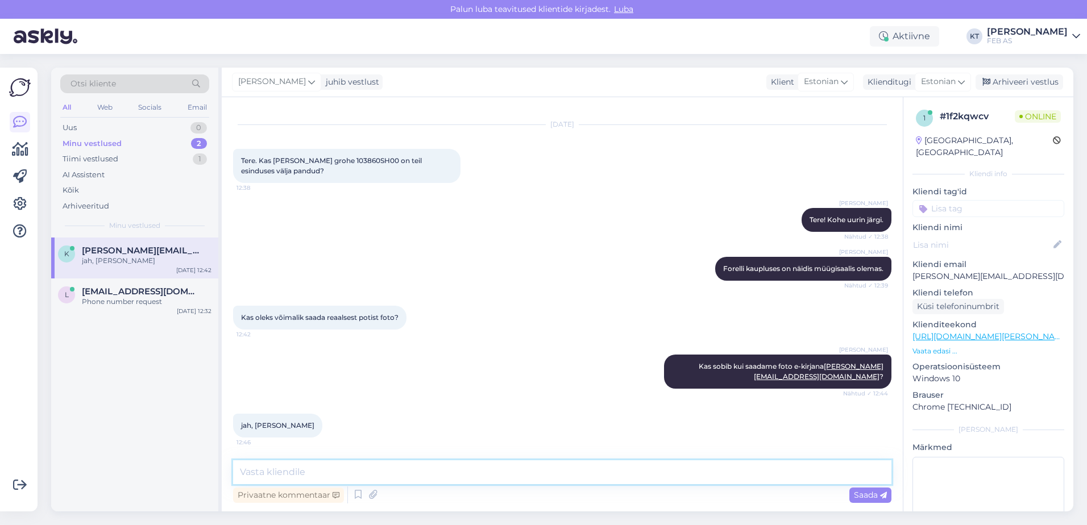
click at [549, 465] on textarea at bounding box center [562, 472] width 658 height 24
drag, startPoint x: 365, startPoint y: 158, endPoint x: 325, endPoint y: 159, distance: 40.4
click at [325, 159] on span "Tere. Kas [PERSON_NAME] grohe 103860SH00 on teil esinduses välja pandud?" at bounding box center [332, 165] width 182 height 19
copy span "103860SH00"
click at [338, 460] on div "Vestlus algas [DATE] Tere. 8:13 [PERSON_NAME] Tere! Kuidas saan abiks olla? Näh…" at bounding box center [562, 304] width 681 height 414
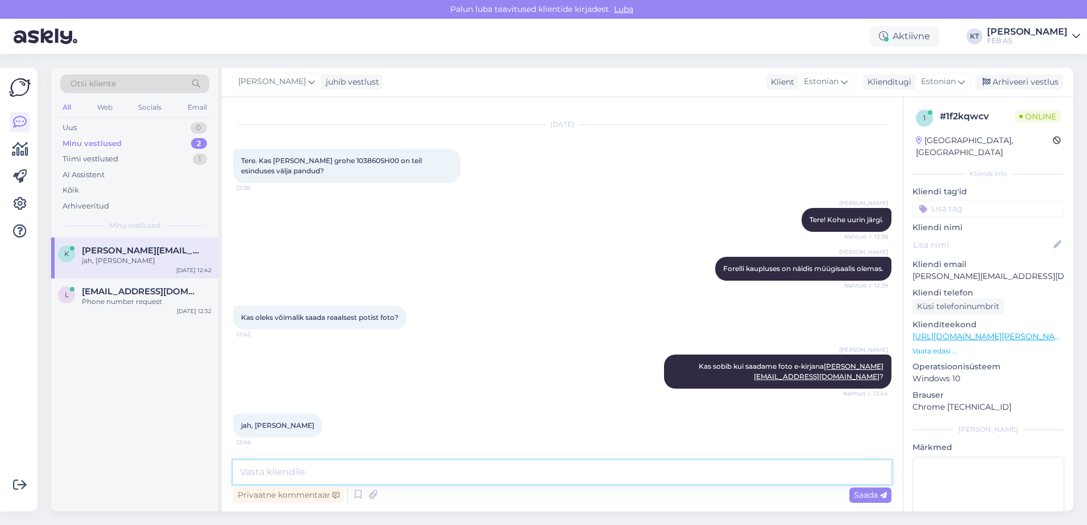
click at [335, 464] on textarea at bounding box center [562, 472] width 658 height 24
click at [353, 496] on icon at bounding box center [358, 494] width 14 height 17
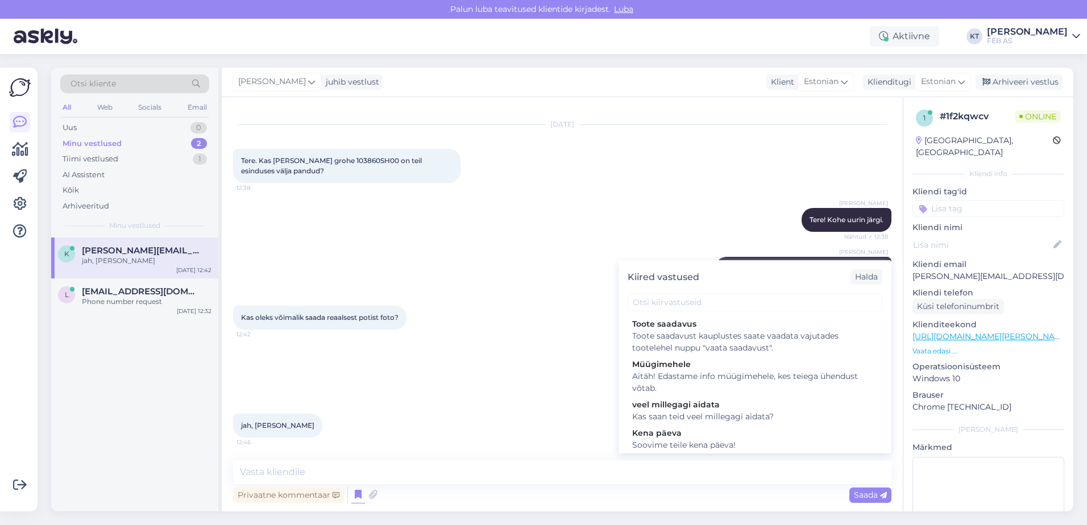
click at [323, 457] on div "Vestlus algas [DATE] Tere. 8:13 [PERSON_NAME] Tere! Kuidas saan abiks olla? Näh…" at bounding box center [562, 304] width 681 height 414
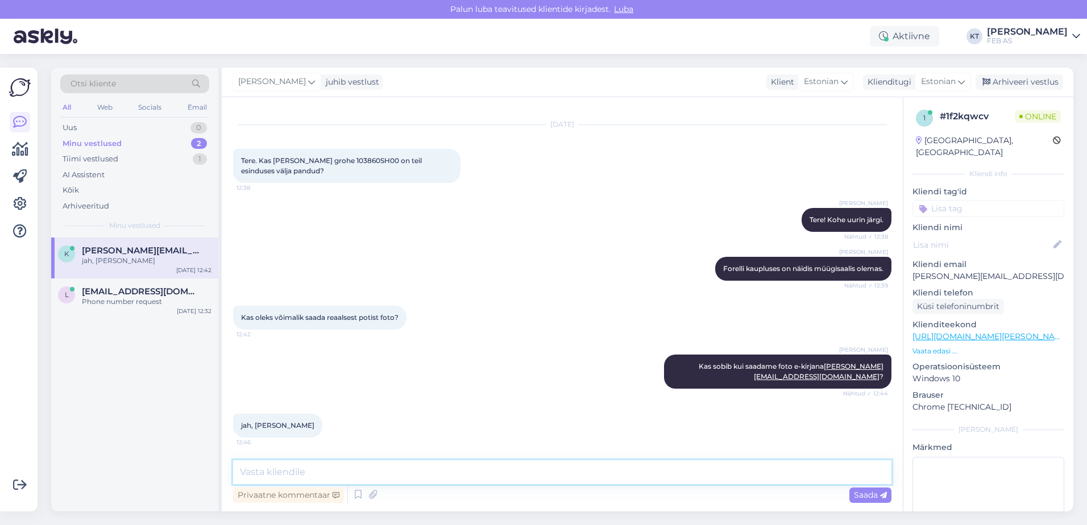
click at [318, 467] on textarea at bounding box center [562, 472] width 658 height 24
click at [326, 468] on textarea at bounding box center [562, 472] width 658 height 24
click at [351, 497] on icon at bounding box center [358, 494] width 14 height 17
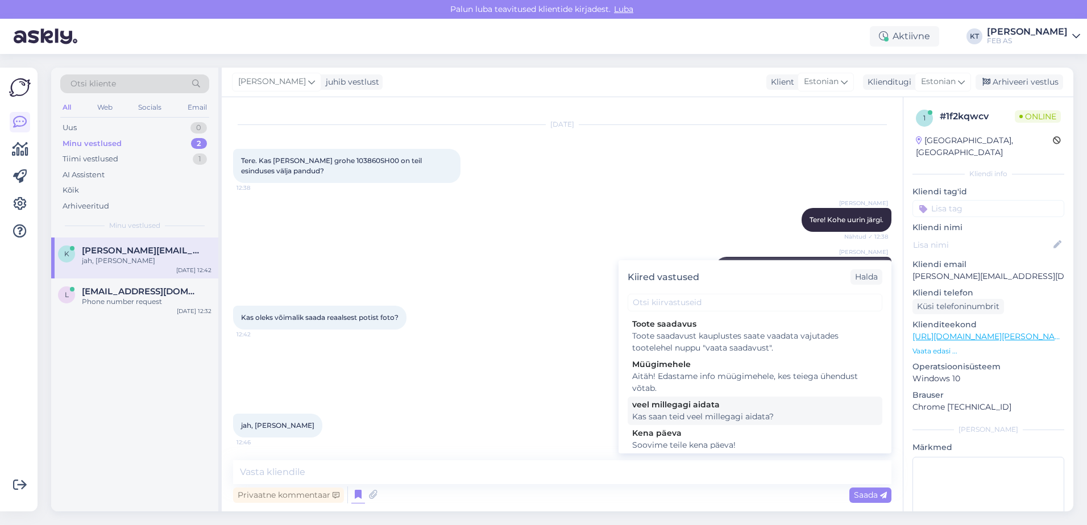
click at [661, 409] on div "veel millegagi aidata" at bounding box center [755, 405] width 246 height 12
type textarea "Kas saan teid veel millegagi aidata?"
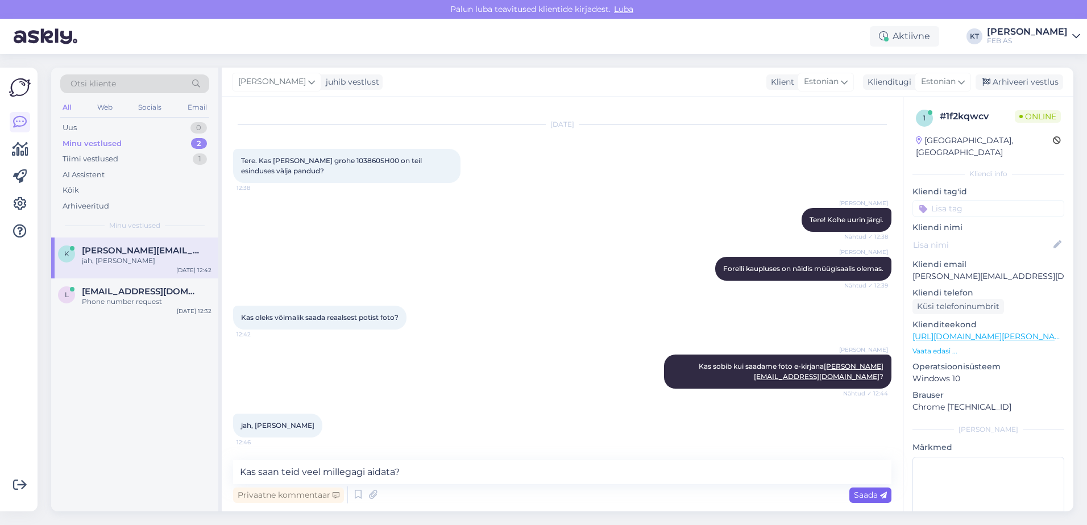
click at [859, 491] on span "Saada" at bounding box center [870, 495] width 33 height 10
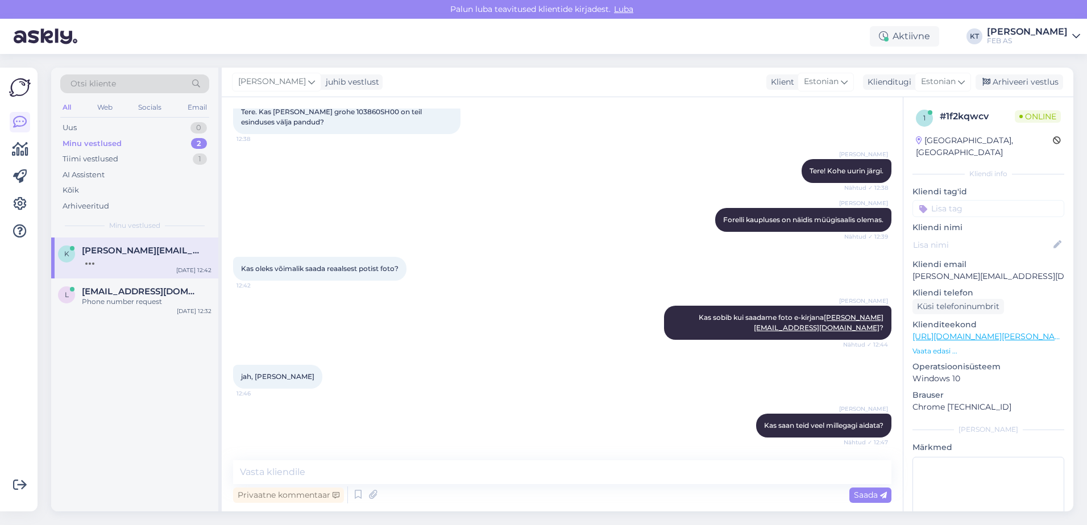
scroll to position [1005, 0]
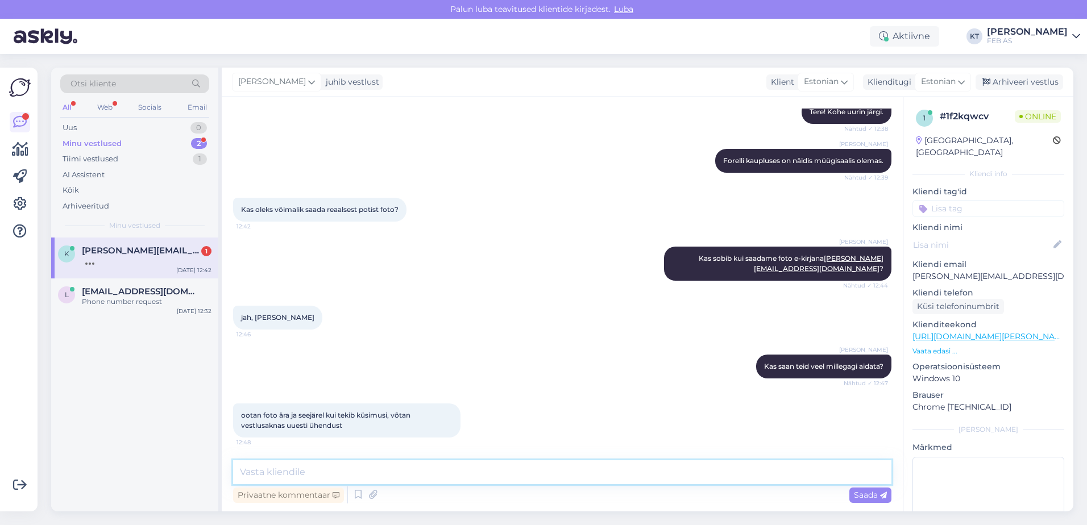
click at [408, 465] on textarea at bounding box center [562, 472] width 658 height 24
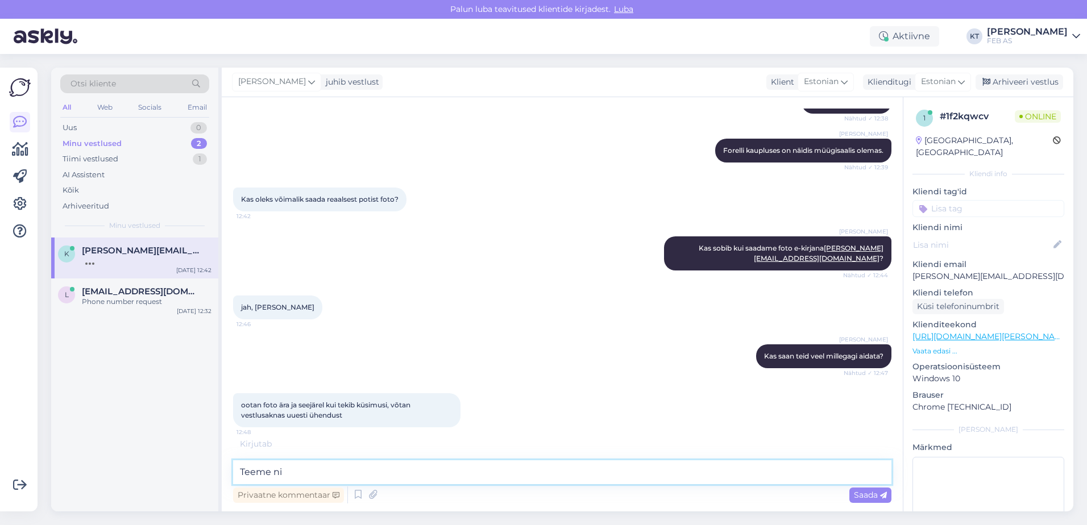
scroll to position [1064, 0]
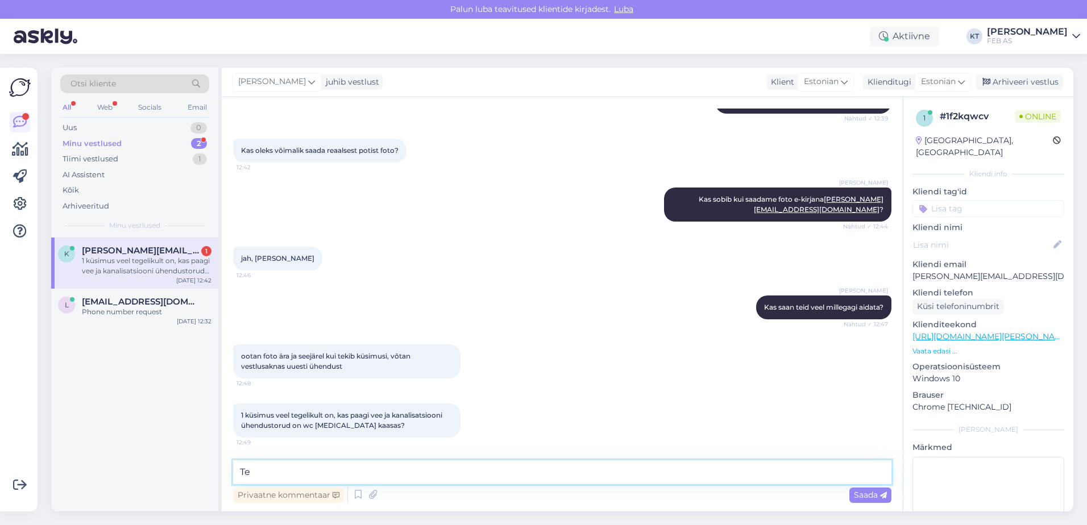
type textarea "T"
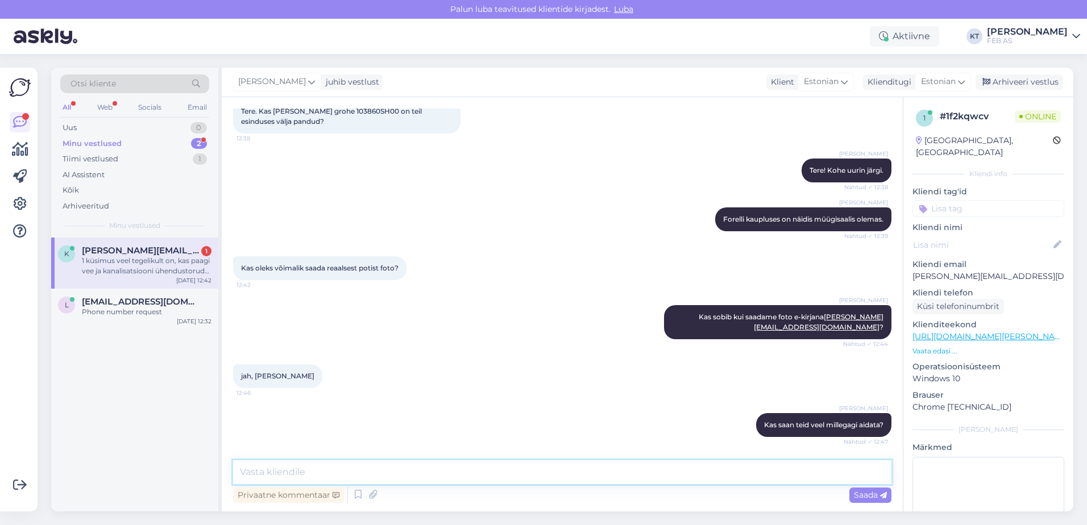
scroll to position [837, 0]
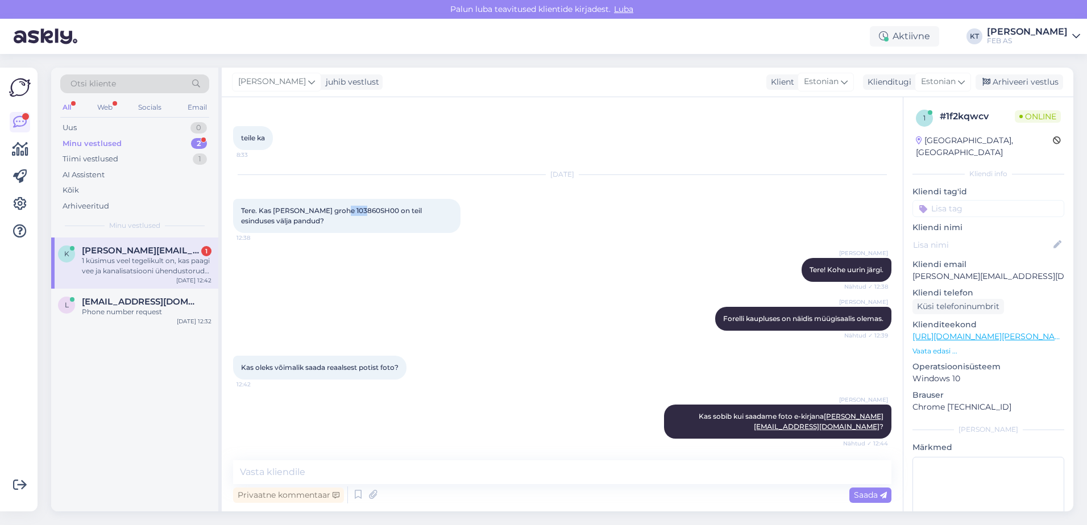
drag, startPoint x: 361, startPoint y: 222, endPoint x: 339, endPoint y: 222, distance: 22.7
click at [339, 222] on span "Tere. Kas [PERSON_NAME] grohe 103860SH00 on teil esinduses välja pandud?" at bounding box center [332, 215] width 182 height 19
drag, startPoint x: 339, startPoint y: 222, endPoint x: 369, endPoint y: 223, distance: 30.1
click at [351, 222] on span "Tere. Kas [PERSON_NAME] grohe 103860SH00 on teil esinduses välja pandud?" at bounding box center [332, 215] width 182 height 19
click at [365, 222] on span "Tere. Kas [PERSON_NAME] grohe 103860SH00 on teil esinduses välja pandud?" at bounding box center [332, 215] width 182 height 19
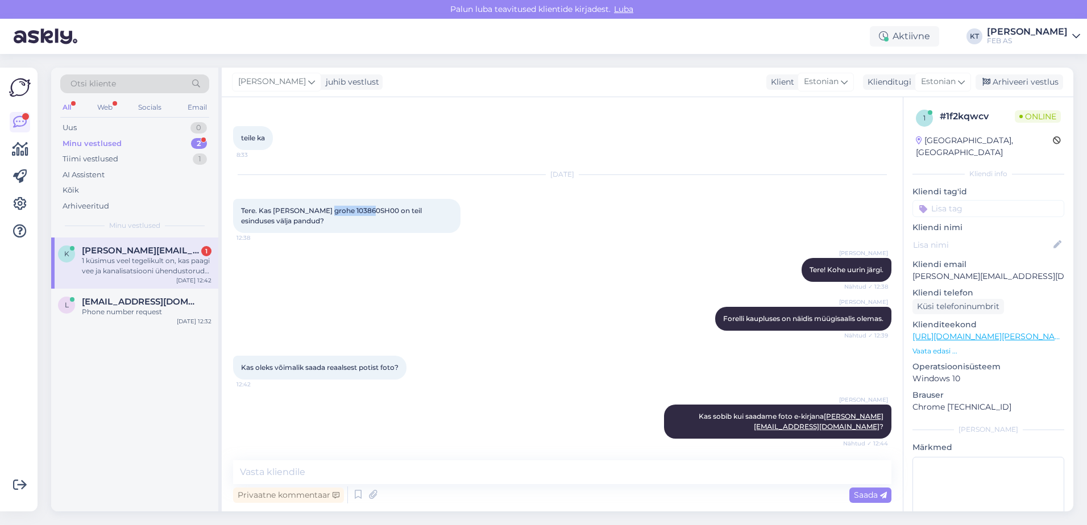
drag, startPoint x: 365, startPoint y: 221, endPoint x: 331, endPoint y: 222, distance: 34.1
click at [331, 222] on span "Tere. Kas [PERSON_NAME] grohe 103860SH00 on teil esinduses välja pandud?" at bounding box center [332, 215] width 182 height 19
copy span "103860SH00"
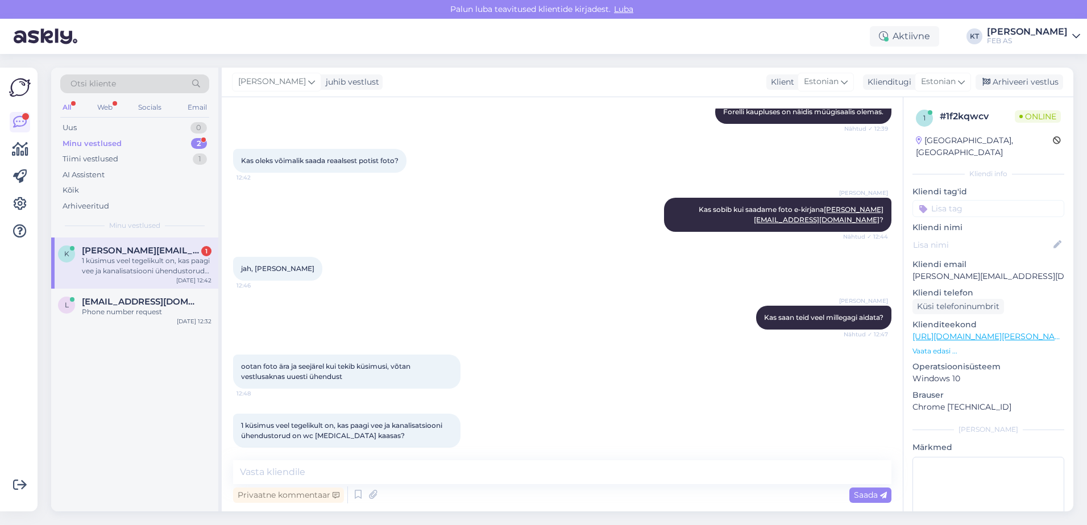
scroll to position [1064, 0]
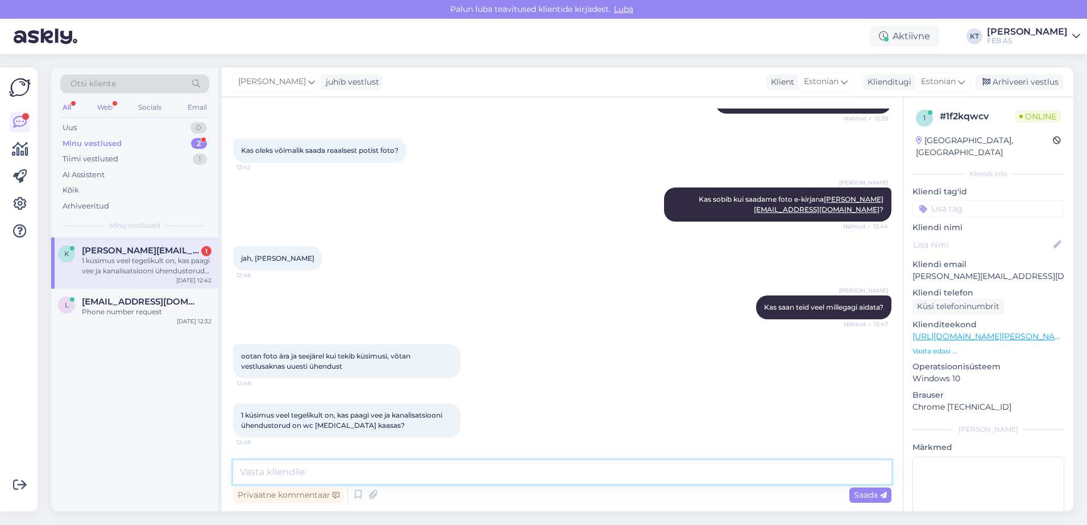
click at [409, 476] on textarea at bounding box center [562, 472] width 658 height 24
click at [385, 471] on textarea at bounding box center [562, 472] width 658 height 24
click at [320, 465] on textarea at bounding box center [562, 472] width 658 height 24
click at [164, 268] on div "1 küsimus veel tegelikult on, kas paagi vee ja kanalisatsiooni ühendustorud on …" at bounding box center [147, 266] width 130 height 20
click at [494, 471] on textarea at bounding box center [562, 472] width 658 height 24
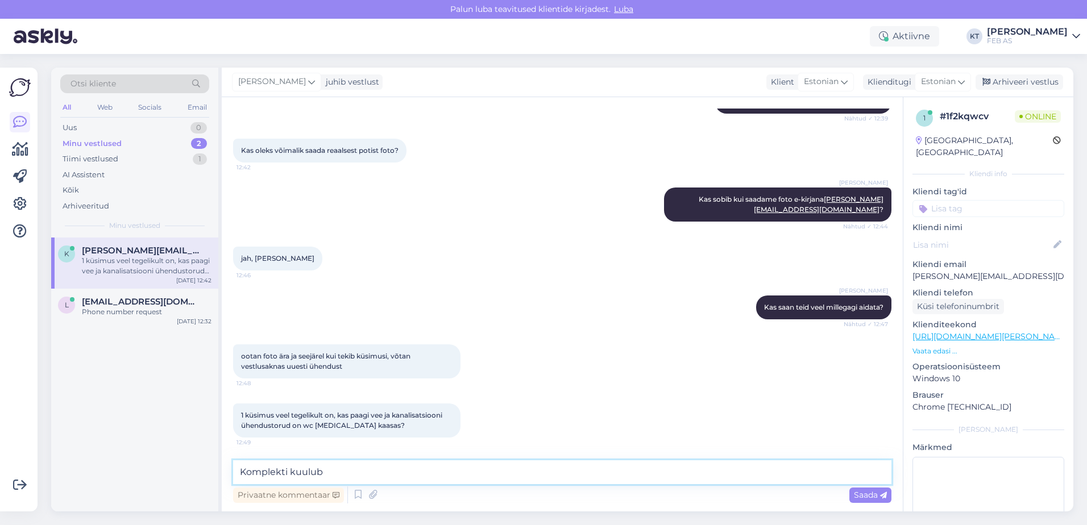
click at [543, 467] on textarea "Komplekti kuulub" at bounding box center [562, 472] width 658 height 24
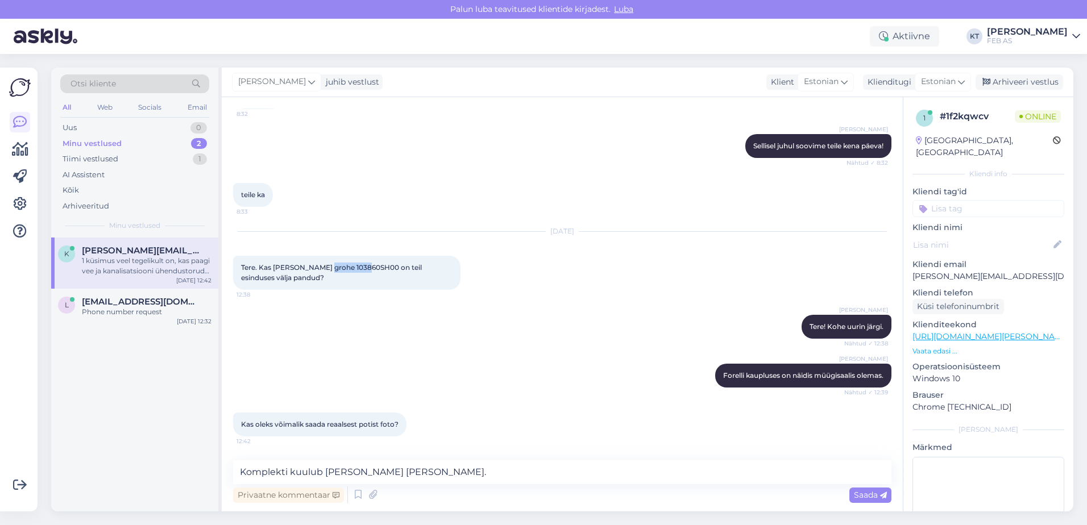
drag, startPoint x: 367, startPoint y: 276, endPoint x: 323, endPoint y: 278, distance: 43.8
click at [323, 278] on span "Tere. Kas [PERSON_NAME] grohe 103860SH00 on teil esinduses välja pandud?" at bounding box center [332, 272] width 182 height 19
copy span "103860SH00"
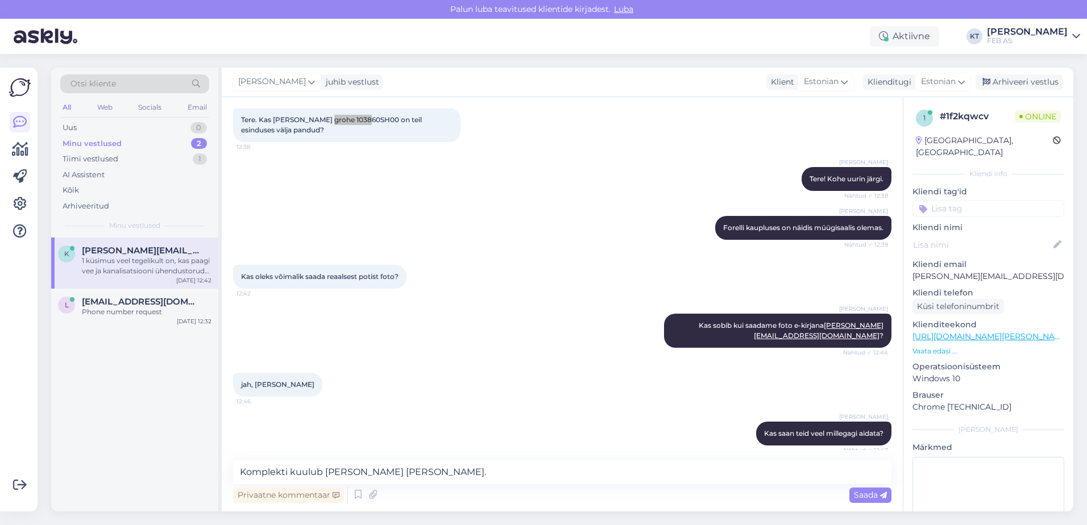
scroll to position [1064, 0]
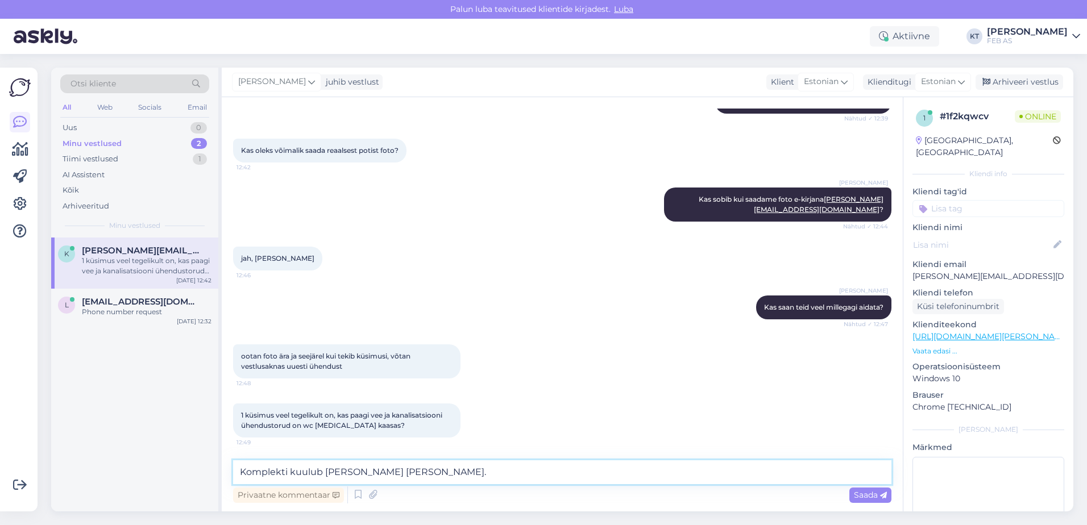
click at [421, 475] on textarea "Komplekti kuulub [PERSON_NAME] [PERSON_NAME]." at bounding box center [562, 472] width 658 height 24
click at [436, 471] on textarea "Komplekti kuulub [PERSON_NAME] [PERSON_NAME]." at bounding box center [562, 472] width 658 height 24
click at [437, 471] on textarea "Komplekti kuulub [PERSON_NAME] [PERSON_NAME]." at bounding box center [562, 472] width 658 height 24
click at [448, 473] on textarea "Komplekti kuulub [PERSON_NAME] [PERSON_NAME] ning" at bounding box center [562, 472] width 658 height 24
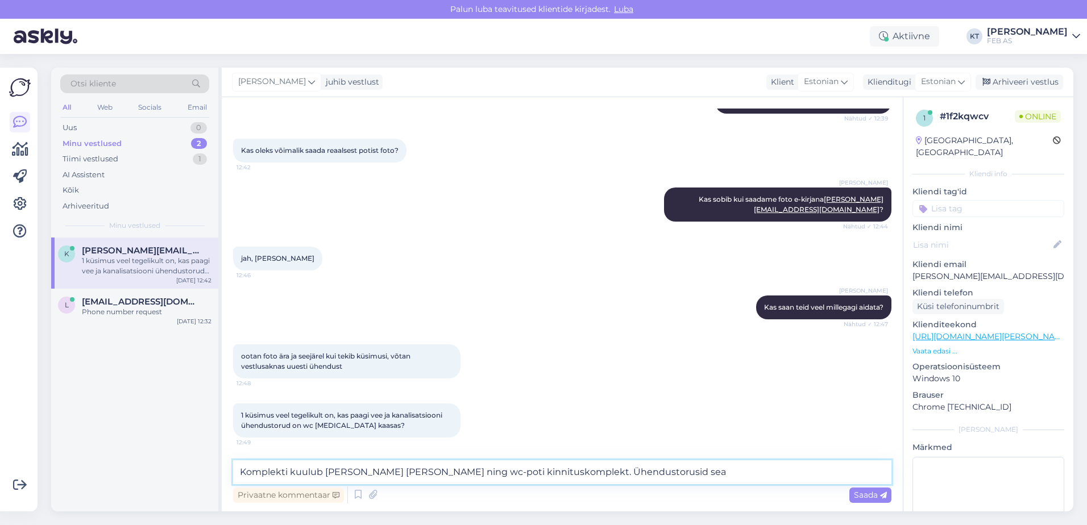
click at [555, 473] on textarea "Komplekti kuulub [PERSON_NAME] [PERSON_NAME] ning wc-poti kinnituskomplekt. Ühe…" at bounding box center [562, 472] width 658 height 24
click at [673, 467] on textarea "Komplekti kuulub [PERSON_NAME] [PERSON_NAME] ning wc-poti kinnituskomplekt. Ühe…" at bounding box center [562, 472] width 658 height 24
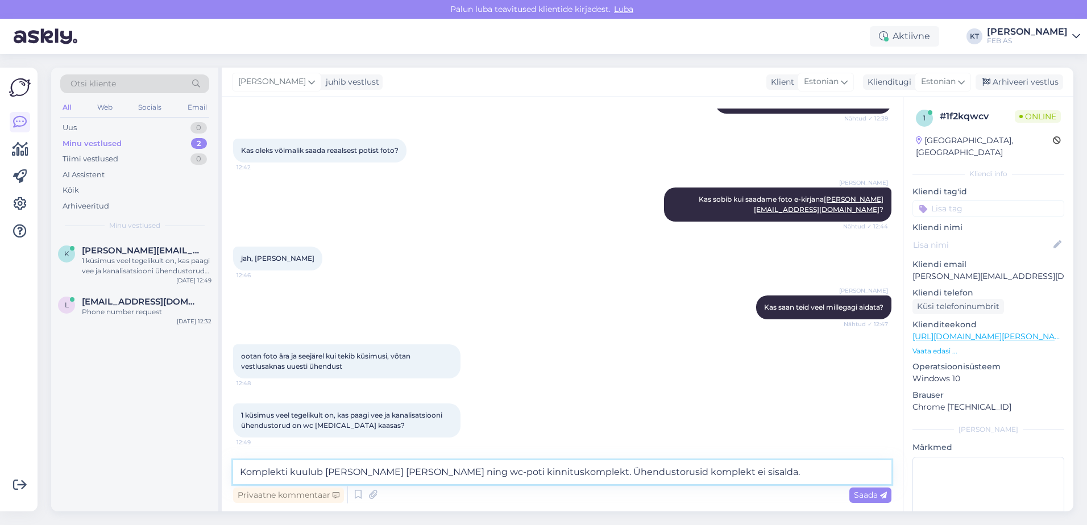
drag, startPoint x: 557, startPoint y: 473, endPoint x: 411, endPoint y: 475, distance: 145.5
click at [411, 475] on textarea "Komplekti kuulub [PERSON_NAME] [PERSON_NAME] ning wc-poti kinnituskomplekt. Ühe…" at bounding box center [562, 472] width 658 height 24
type textarea "Komplekti kuulub [PERSON_NAME] [PERSON_NAME]. Ühendustorusid komplekt ei sisald…"
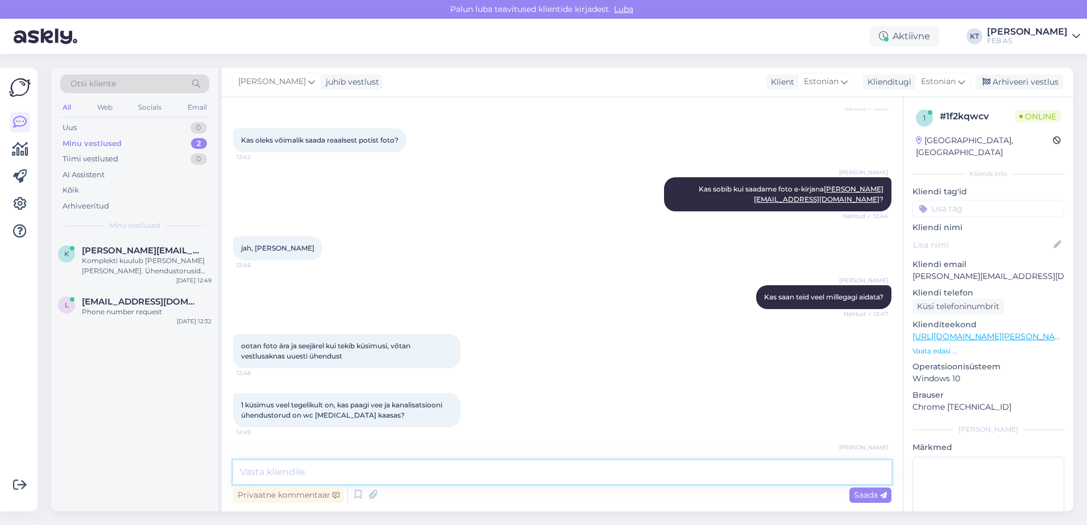
scroll to position [1124, 0]
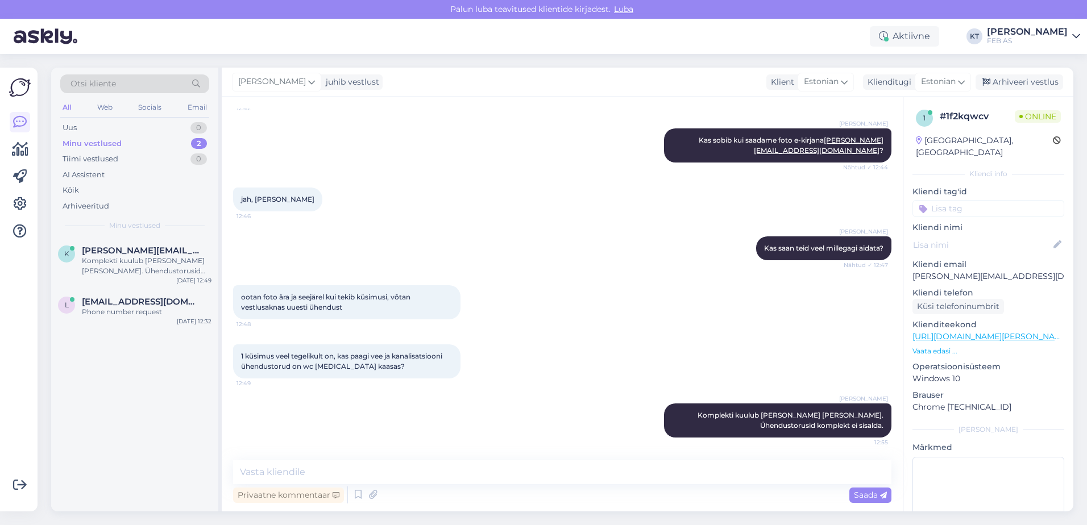
click at [574, 385] on div "1 küsimus veel tegelikult on, kas paagi vee ja kanalisatsiooni ühendustorud on …" at bounding box center [562, 361] width 658 height 59
click at [581, 344] on div "1 küsimus veel tegelikult on, kas paagi vee ja kanalisatsiooni ühendustorud on …" at bounding box center [562, 361] width 658 height 59
click at [558, 465] on textarea at bounding box center [562, 472] width 658 height 24
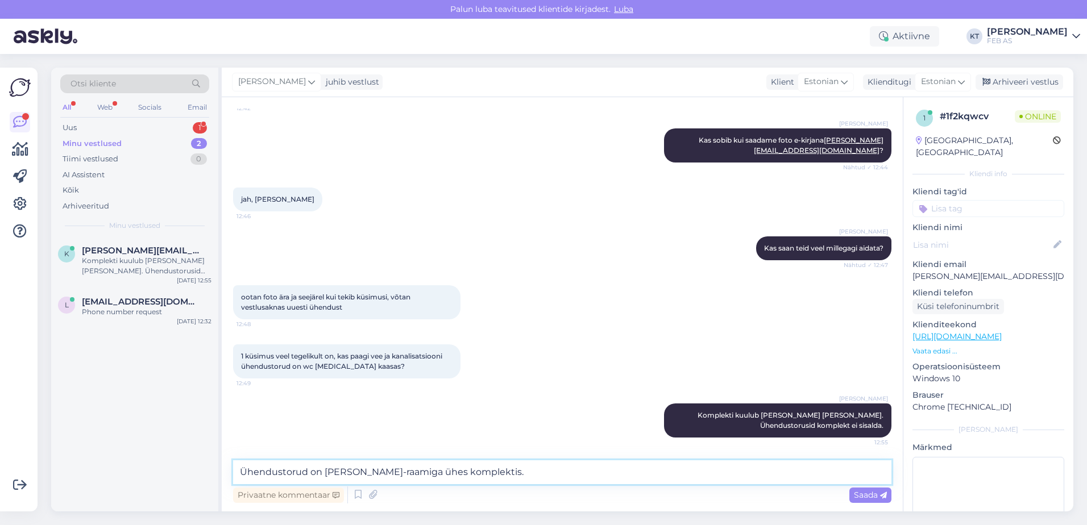
type textarea "Ühendustorud on [PERSON_NAME]-raamiga ühes komplektis."
click at [479, 469] on textarea "Ühendustorud on [PERSON_NAME]-raamiga ühes komplektis." at bounding box center [562, 472] width 658 height 24
click at [498, 470] on textarea "Ühendustorud on [PERSON_NAME]-raamiga ühes komplektis." at bounding box center [562, 472] width 658 height 24
click at [855, 495] on span "Saada" at bounding box center [870, 495] width 33 height 10
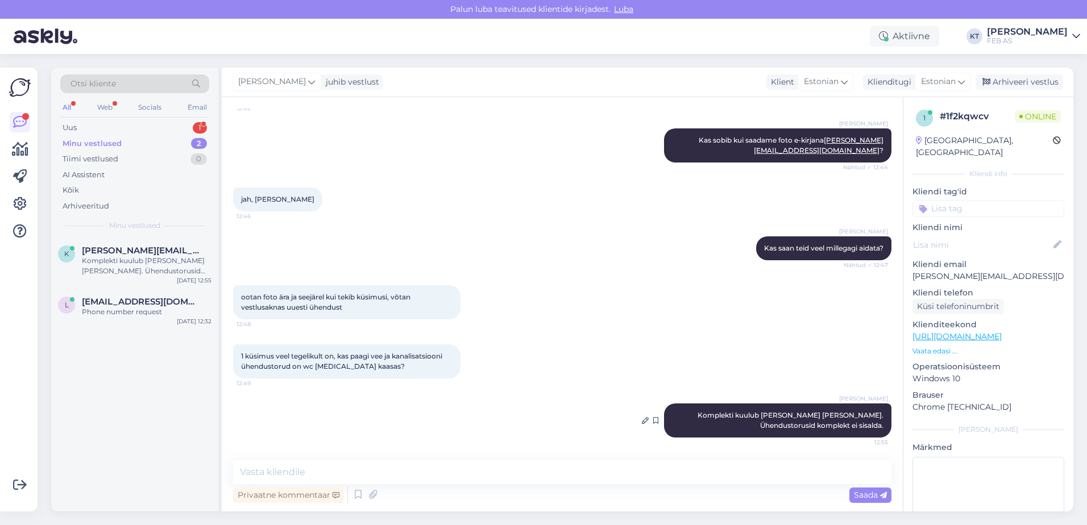
scroll to position [1172, 0]
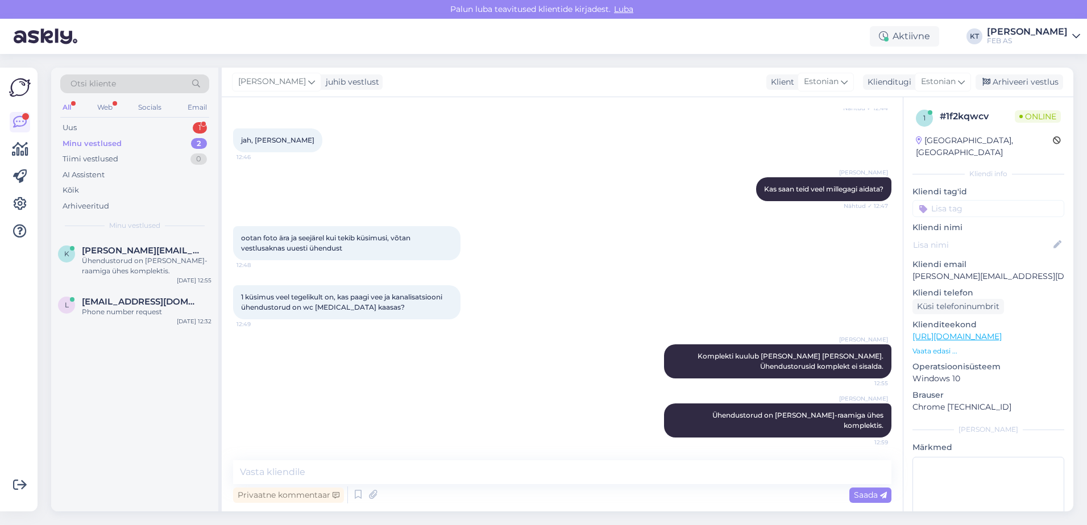
click at [531, 369] on div "[PERSON_NAME] Komplekti kuulub [PERSON_NAME] [PERSON_NAME]. Ühendustorusid komp…" at bounding box center [562, 361] width 658 height 59
click at [158, 309] on div "Phone number request" at bounding box center [147, 312] width 130 height 10
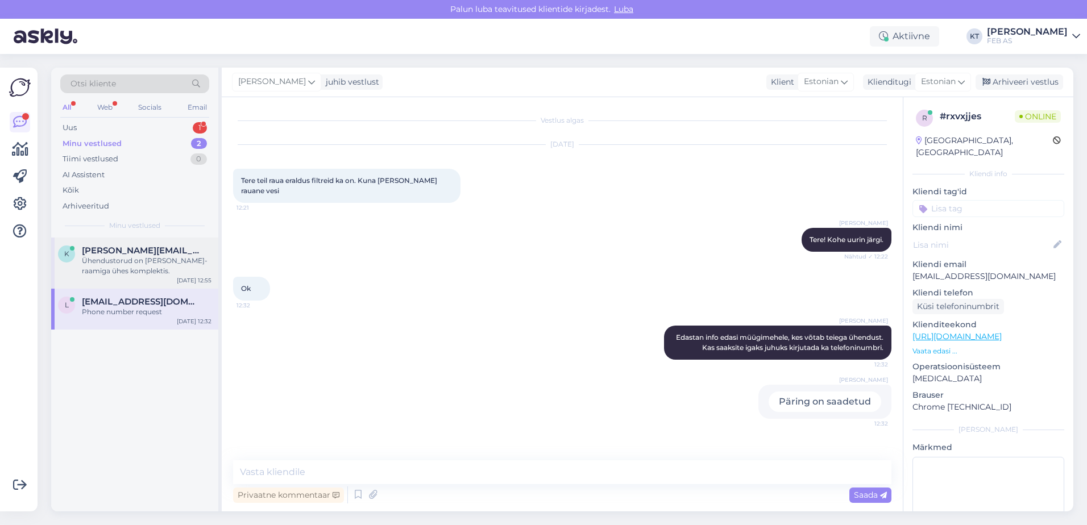
click at [185, 257] on div "Ühendustorud on [PERSON_NAME]-raamiga ühes komplektis." at bounding box center [147, 266] width 130 height 20
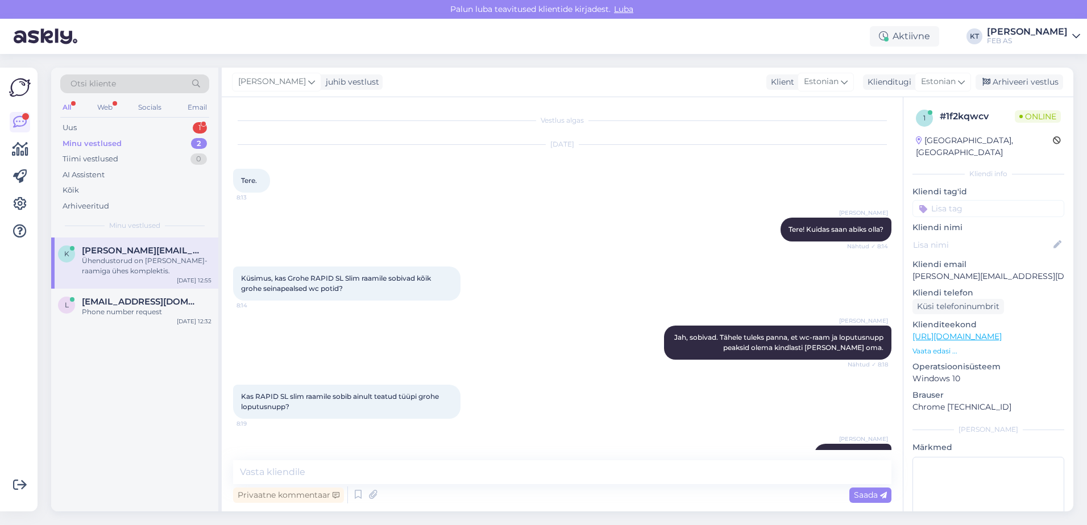
scroll to position [1172, 0]
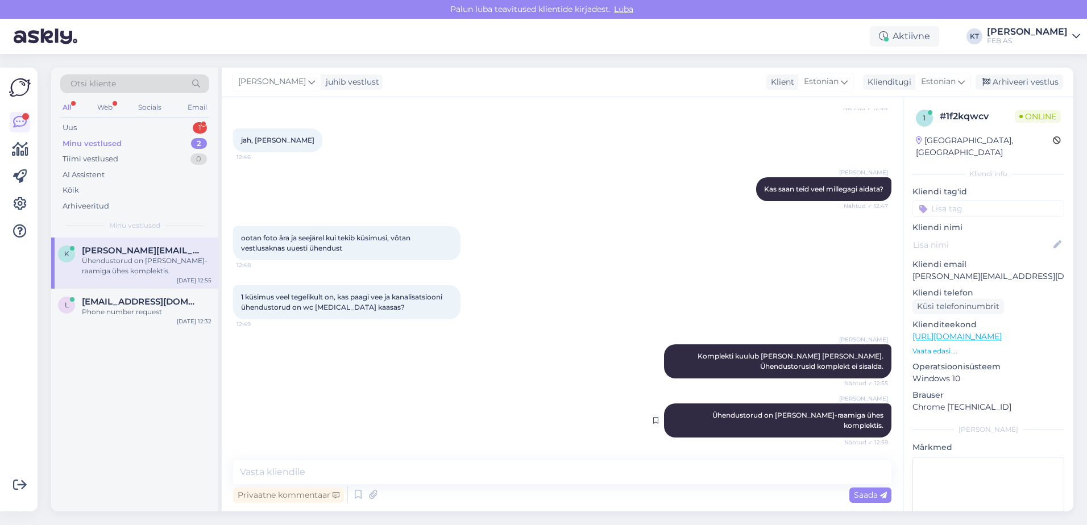
click at [732, 419] on div "[PERSON_NAME] Ühendustorud on [PERSON_NAME]-raamiga ühes komplektis. Nähtud ✓ 1…" at bounding box center [777, 421] width 227 height 34
click at [707, 466] on textarea at bounding box center [562, 472] width 658 height 24
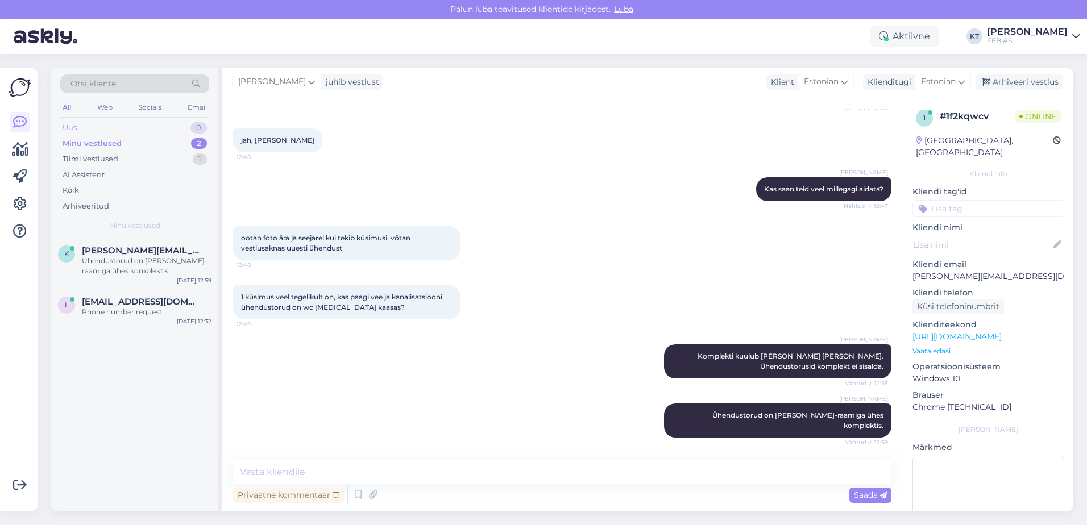
click at [130, 132] on div "Uus 0" at bounding box center [134, 128] width 149 height 16
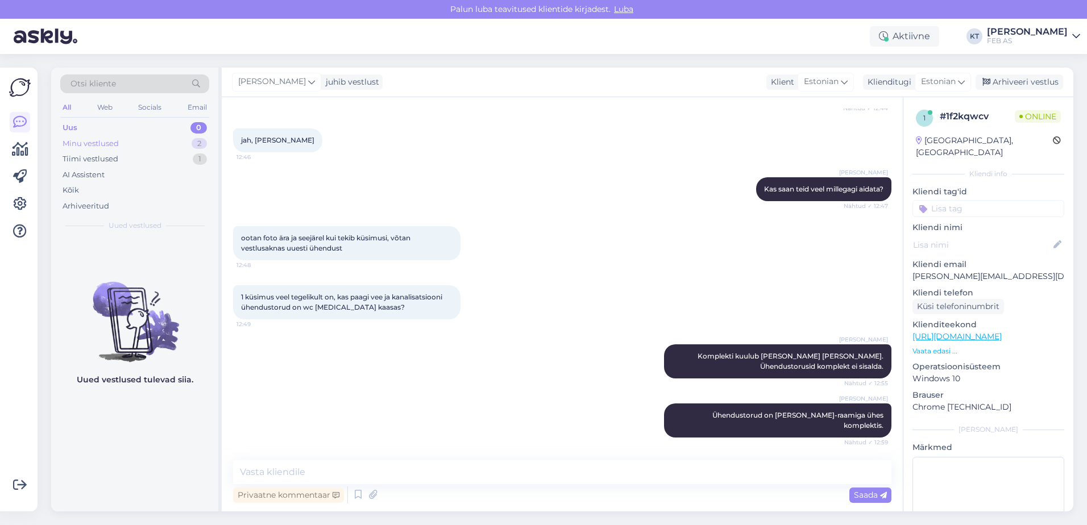
click at [124, 149] on div "Minu vestlused 2" at bounding box center [134, 144] width 149 height 16
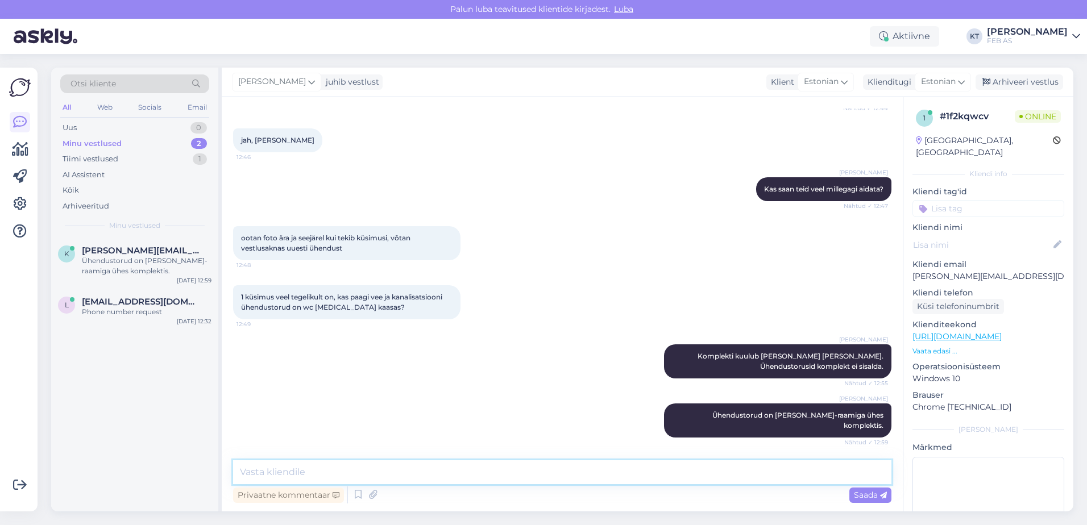
click at [600, 463] on textarea at bounding box center [562, 472] width 658 height 24
click at [572, 380] on div "[PERSON_NAME] Komplekti kuulub [PERSON_NAME] [PERSON_NAME]. Ühendustorusid komp…" at bounding box center [562, 361] width 658 height 59
click at [570, 373] on div "[PERSON_NAME] Komplekti kuulub [PERSON_NAME] [PERSON_NAME]. Ühendustorusid komp…" at bounding box center [562, 361] width 658 height 59
click at [537, 389] on div "[PERSON_NAME] Komplekti kuulub [PERSON_NAME] [PERSON_NAME]. Ühendustorusid komp…" at bounding box center [562, 361] width 658 height 59
click at [569, 269] on div "ootan foto ära ja seejärel kui tekib küsimusi, võtan vestlusaknas uuesti ühendu…" at bounding box center [562, 243] width 658 height 59
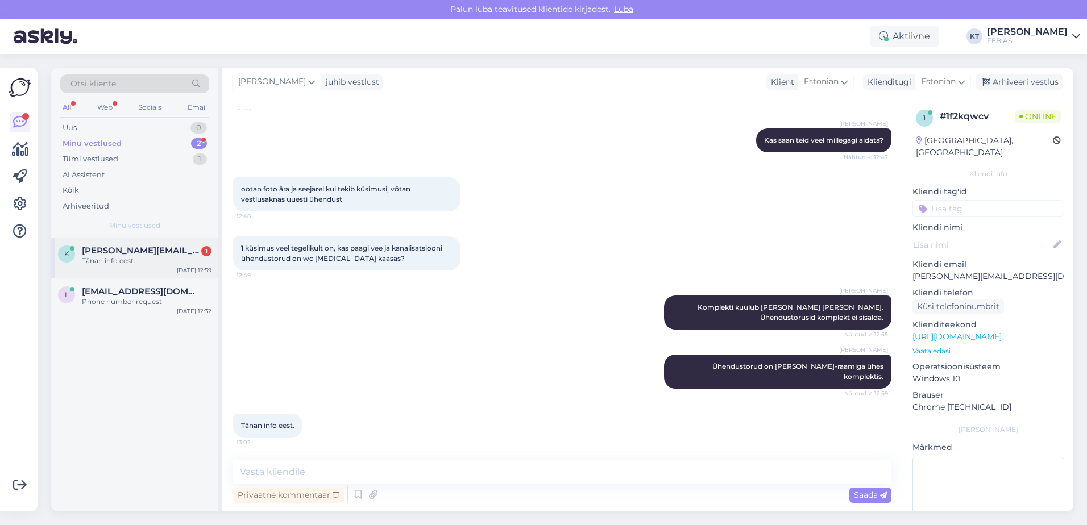
click at [149, 251] on span "[PERSON_NAME][EMAIL_ADDRESS][DOMAIN_NAME]" at bounding box center [141, 251] width 118 height 10
click at [400, 477] on textarea at bounding box center [562, 472] width 658 height 24
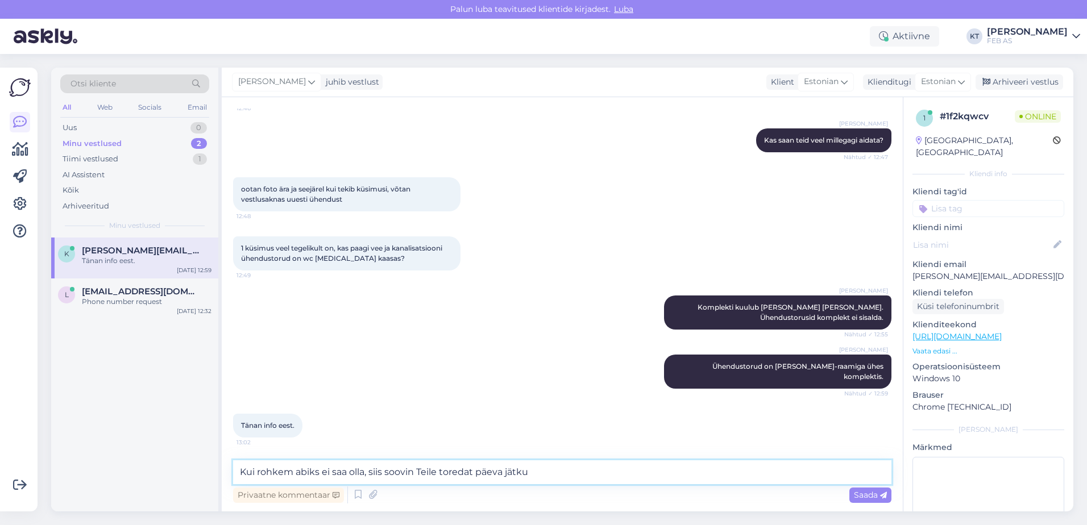
type textarea "Kui rohkem abiks ei saa olla, siis soovin Teile toredat päeva jätku!"
